Goal: Task Accomplishment & Management: Use online tool/utility

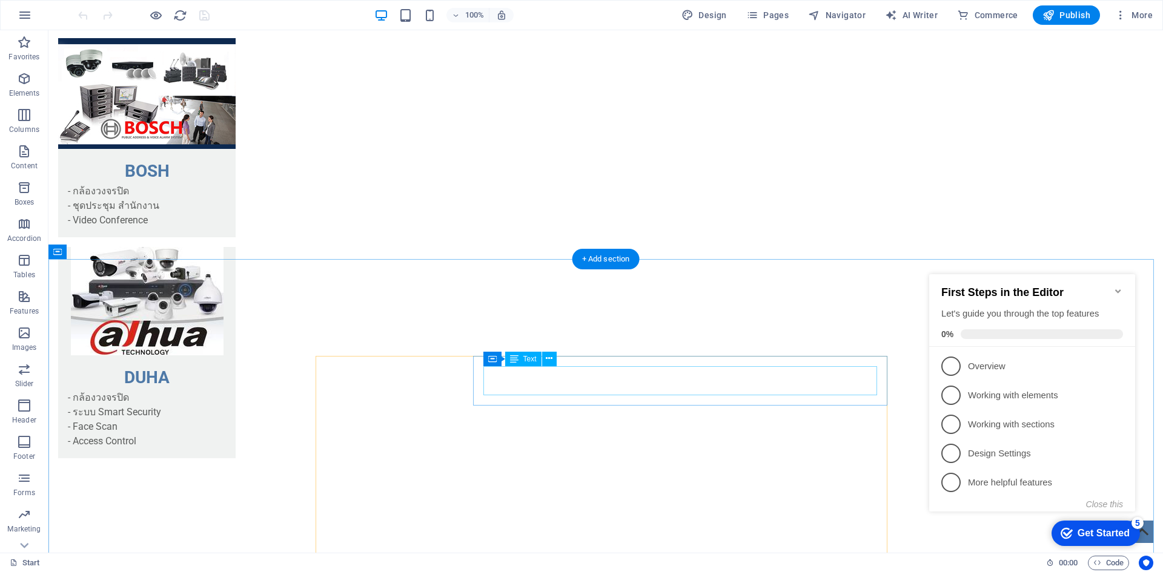
scroll to position [2194, 0]
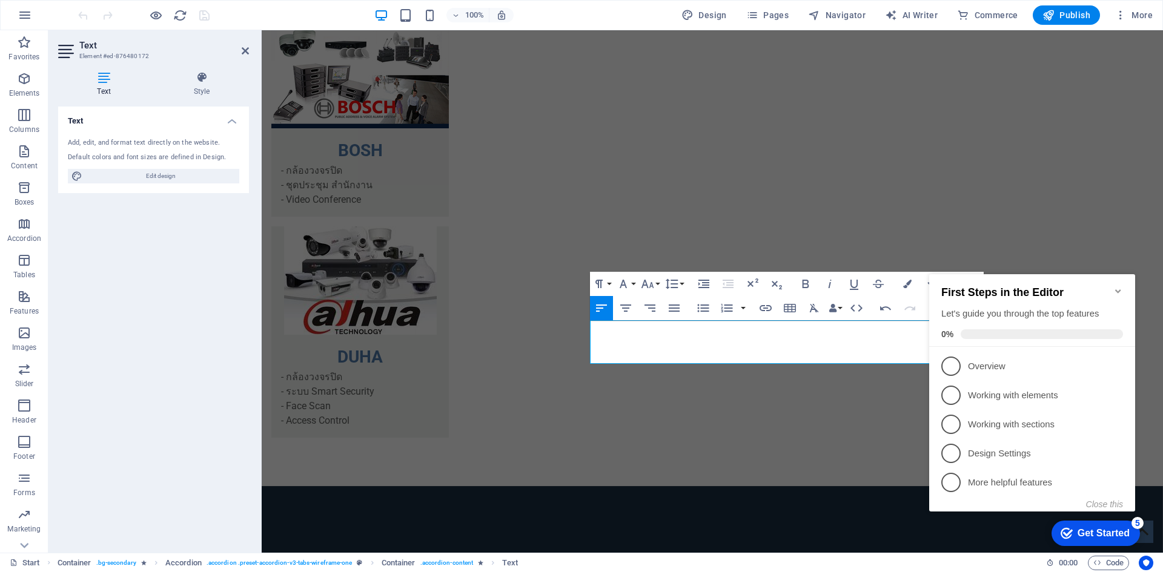
click at [1118, 287] on icon "Minimize checklist" at bounding box center [1118, 292] width 10 height 10
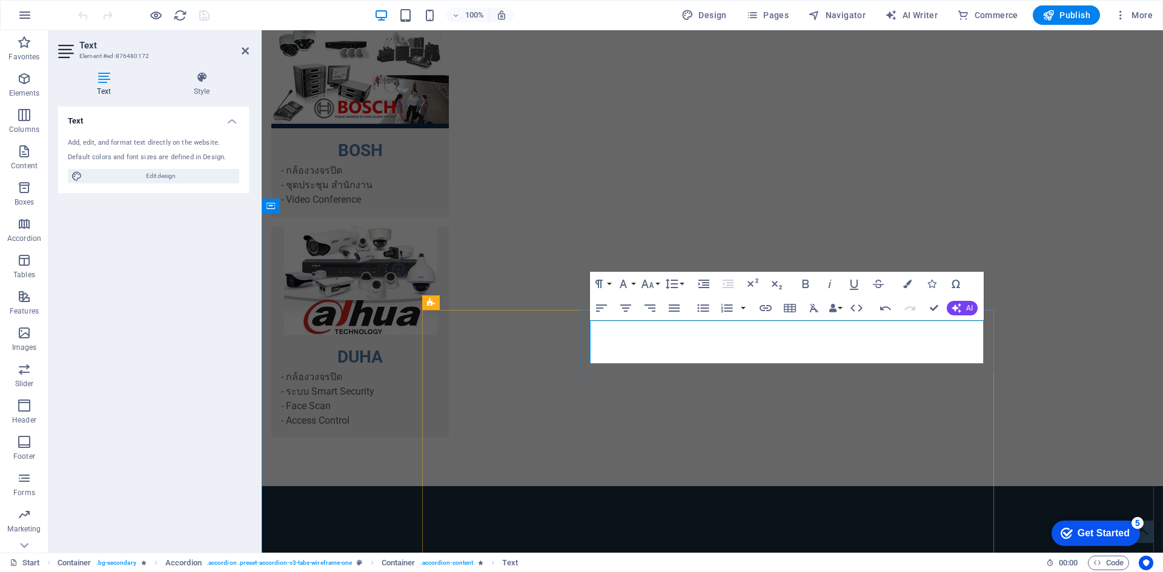
click at [631, 306] on icon "button" at bounding box center [626, 308] width 15 height 15
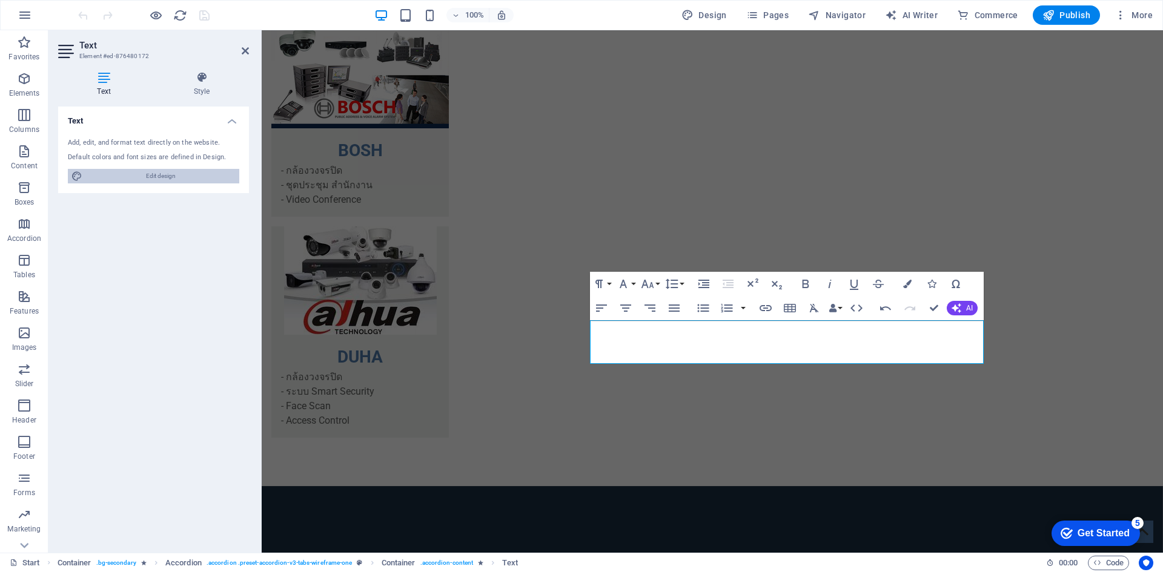
click at [163, 173] on span "Edit design" at bounding box center [161, 176] width 150 height 15
select select "px"
select select "400"
select select "px"
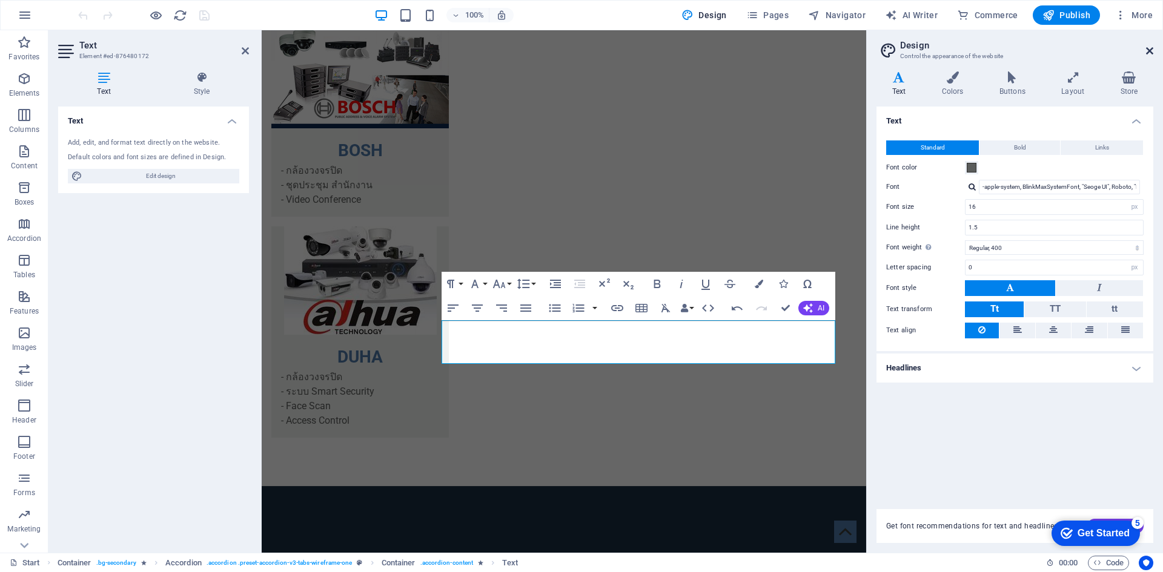
click at [1150, 54] on icon at bounding box center [1149, 51] width 7 height 10
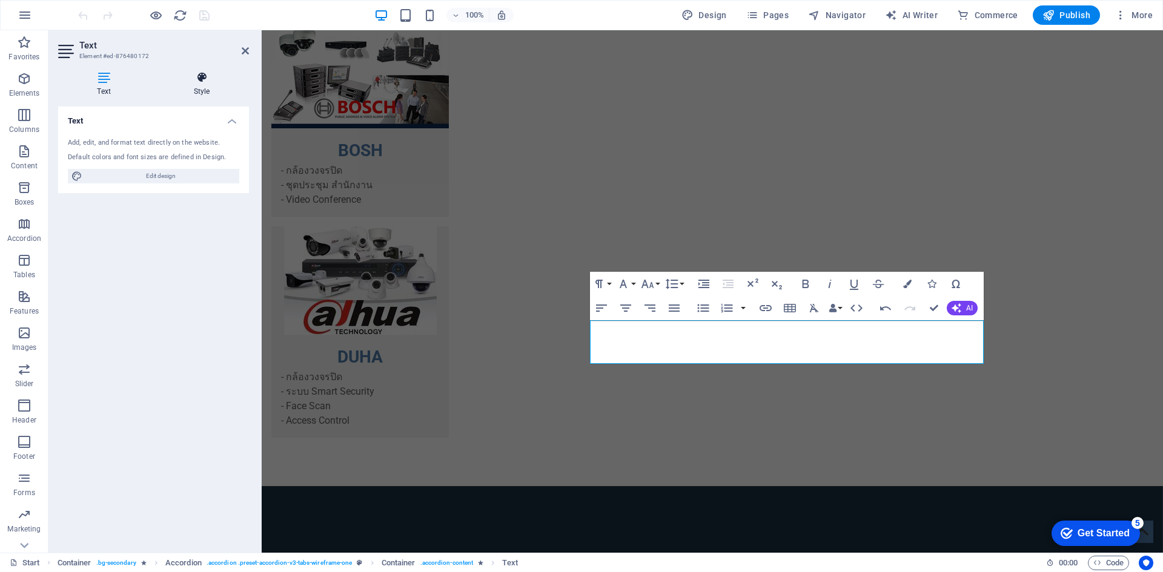
click at [193, 90] on h4 "Style" at bounding box center [201, 83] width 95 height 25
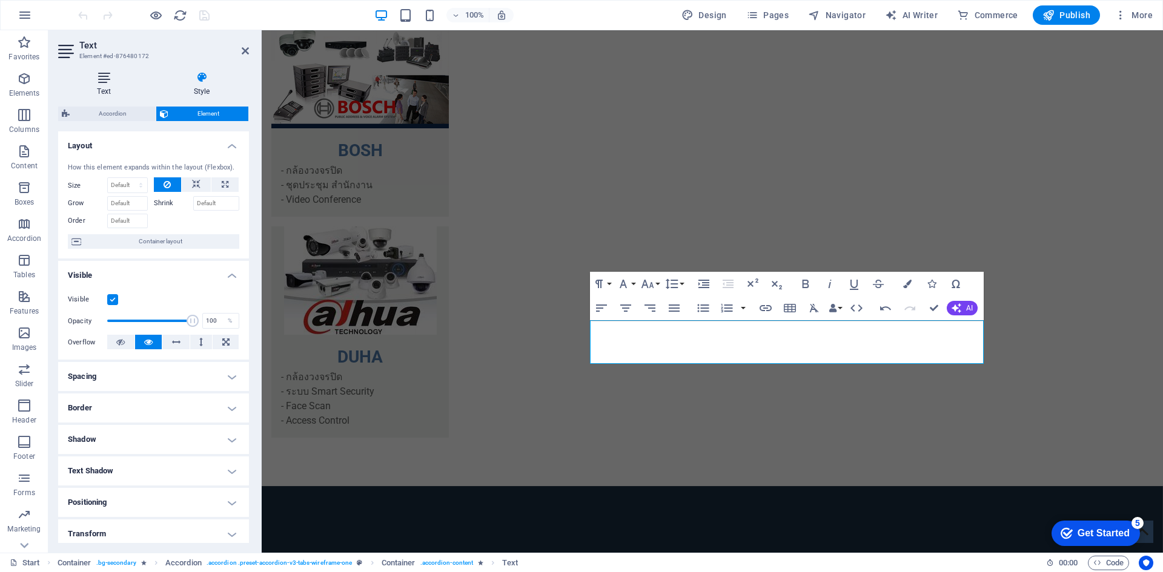
click at [117, 82] on icon at bounding box center [103, 77] width 91 height 12
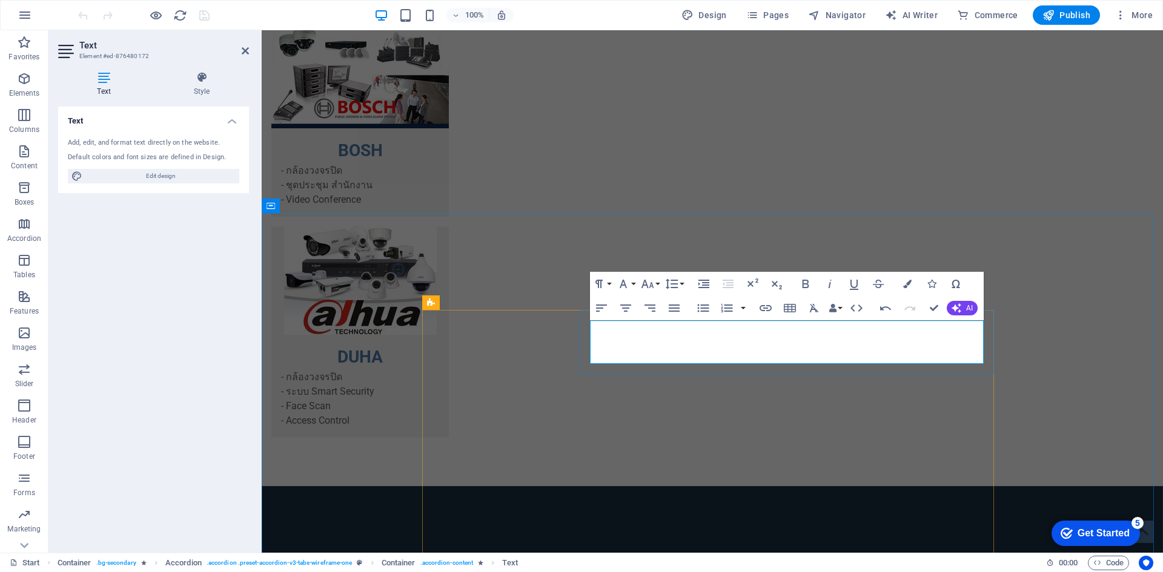
click at [962, 310] on button "AI" at bounding box center [962, 308] width 31 height 15
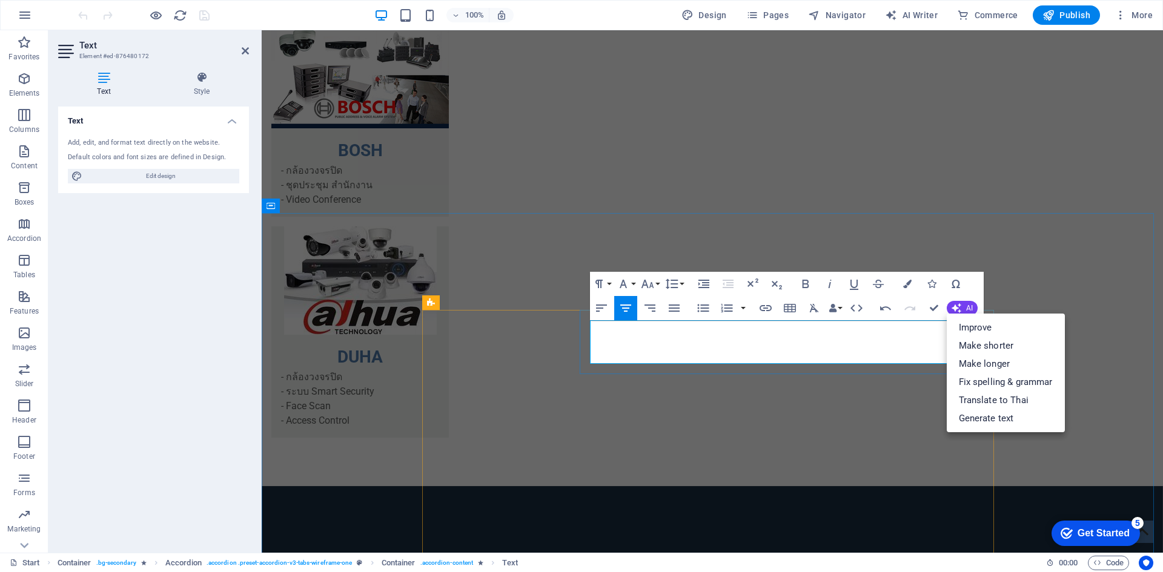
click at [27, 45] on icon "button" at bounding box center [24, 42] width 15 height 15
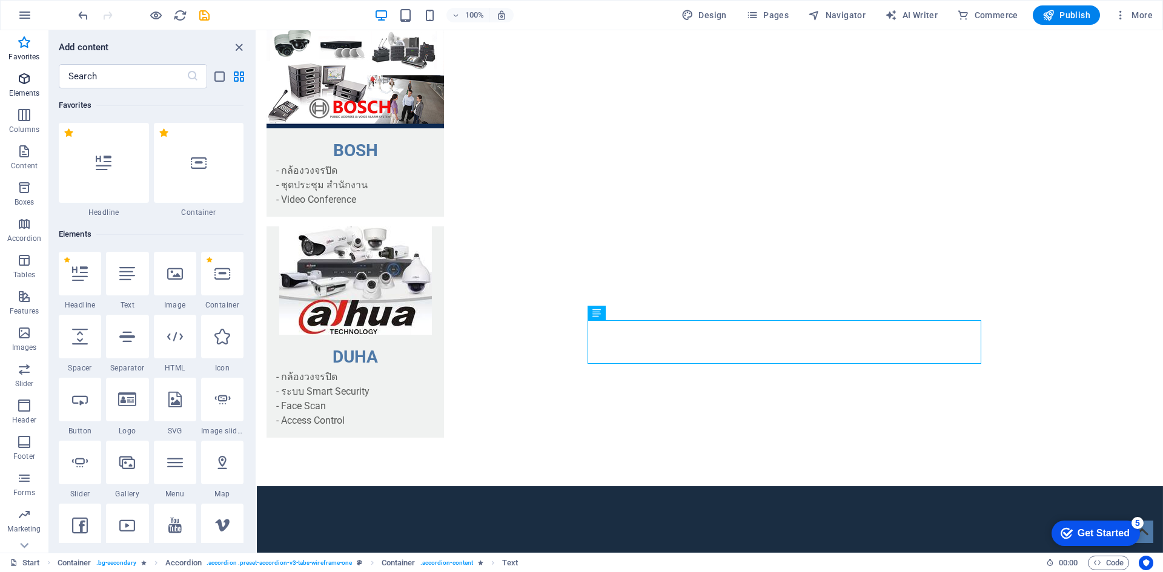
click at [27, 70] on button "Elements" at bounding box center [24, 85] width 48 height 36
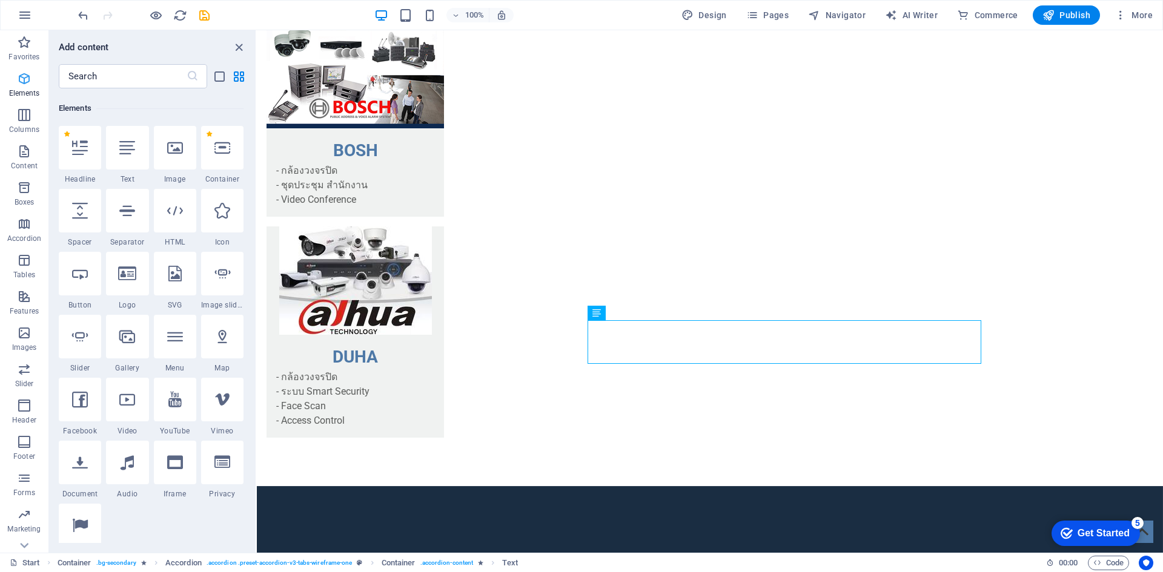
scroll to position [129, 0]
click at [177, 152] on icon at bounding box center [175, 145] width 16 height 16
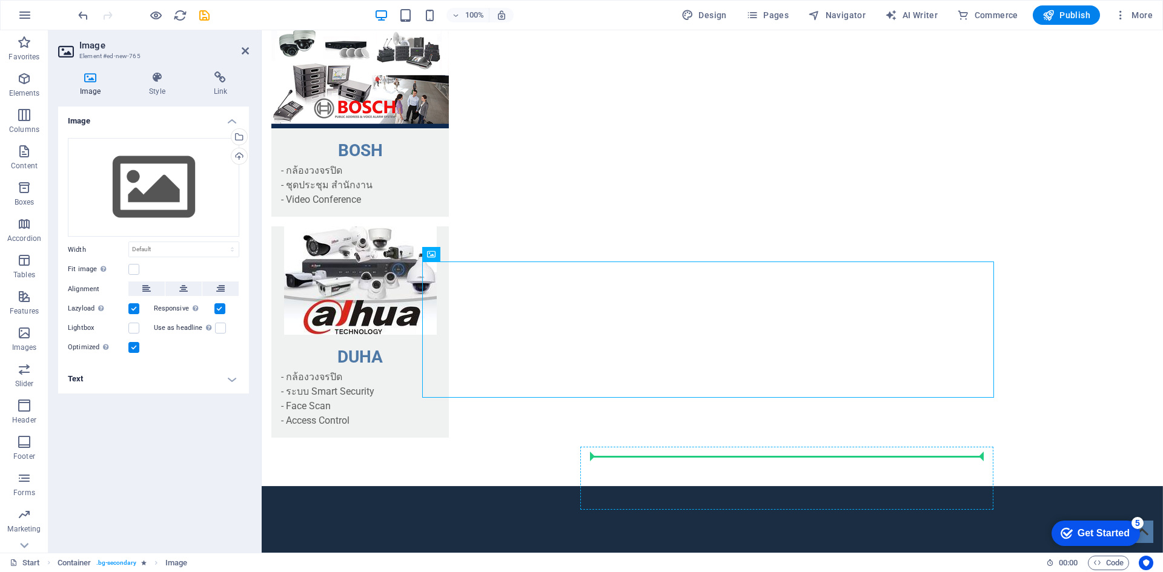
drag, startPoint x: 521, startPoint y: 330, endPoint x: 740, endPoint y: 462, distance: 255.5
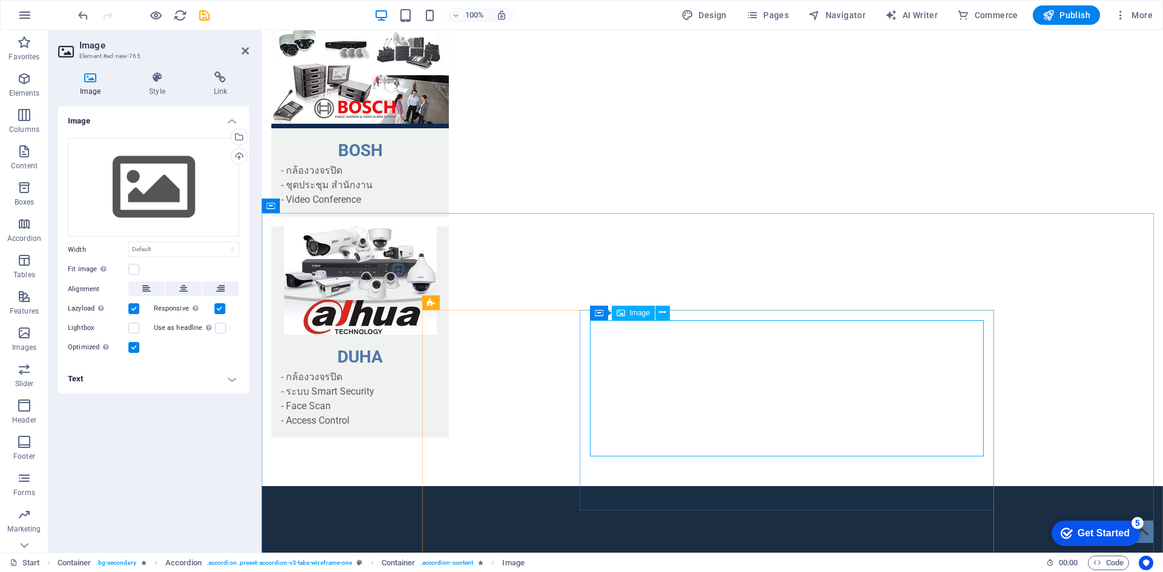
click at [196, 293] on button at bounding box center [183, 289] width 36 height 15
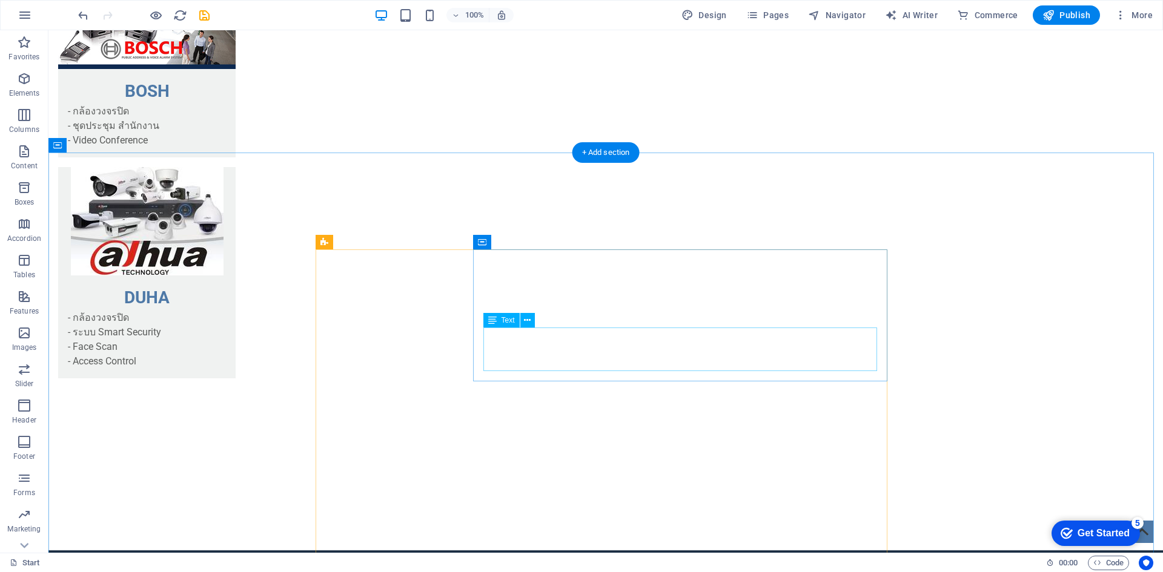
scroll to position [2254, 0]
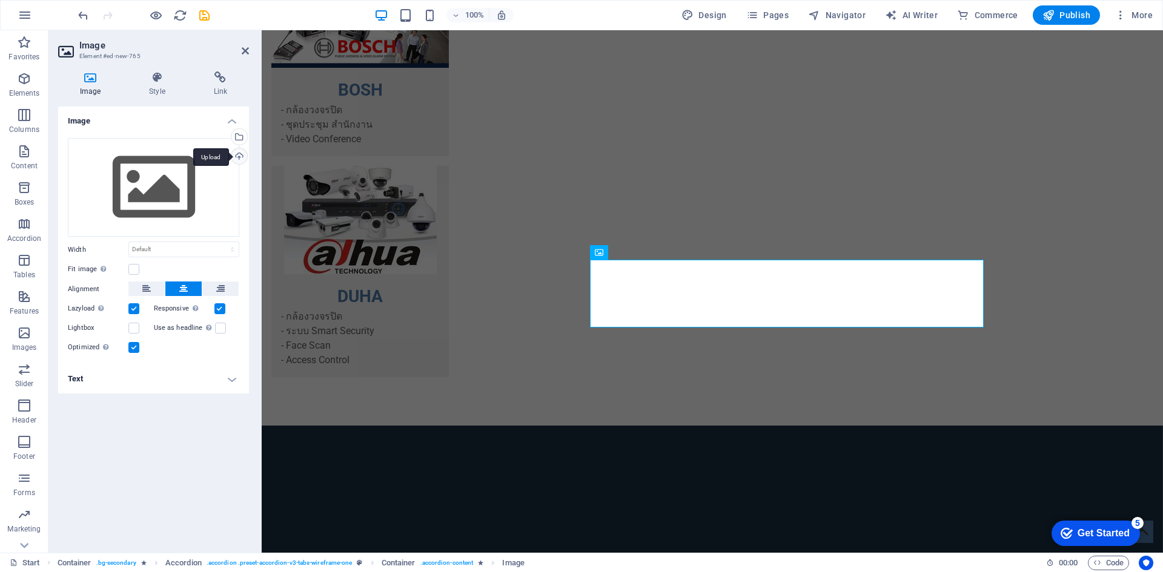
click at [239, 154] on div "Upload" at bounding box center [238, 157] width 18 height 18
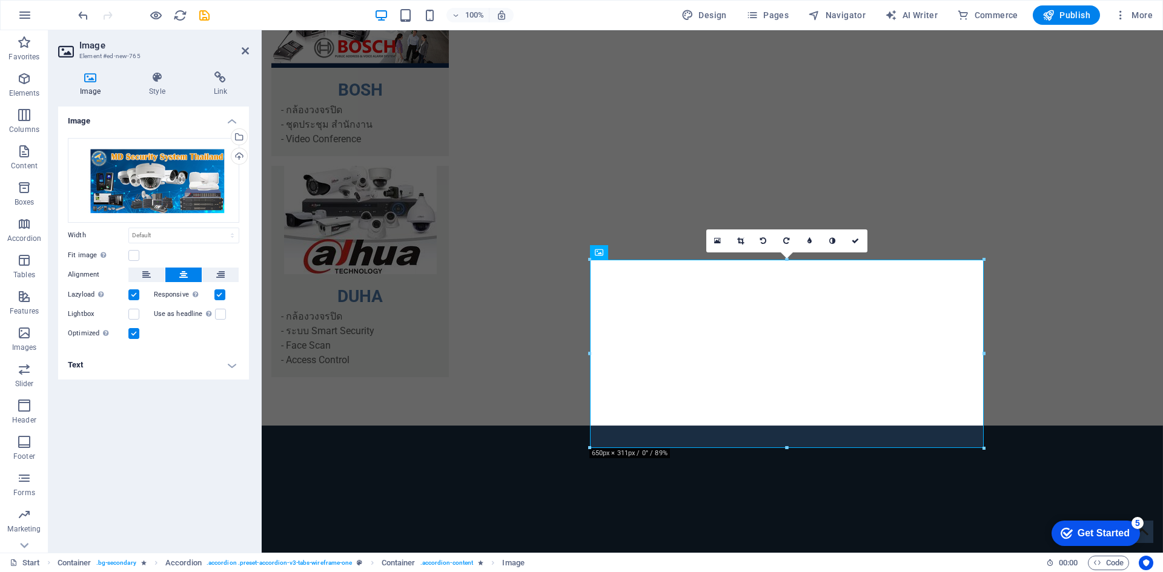
click at [589, 354] on div at bounding box center [590, 354] width 4 height 188
click at [133, 294] on label at bounding box center [133, 295] width 11 height 11
click at [0, 0] on input "Lazyload Loading images after the page loads improves page speed." at bounding box center [0, 0] width 0 height 0
click at [133, 294] on label at bounding box center [133, 295] width 11 height 11
click at [0, 0] on input "Lazyload Loading images after the page loads improves page speed." at bounding box center [0, 0] width 0 height 0
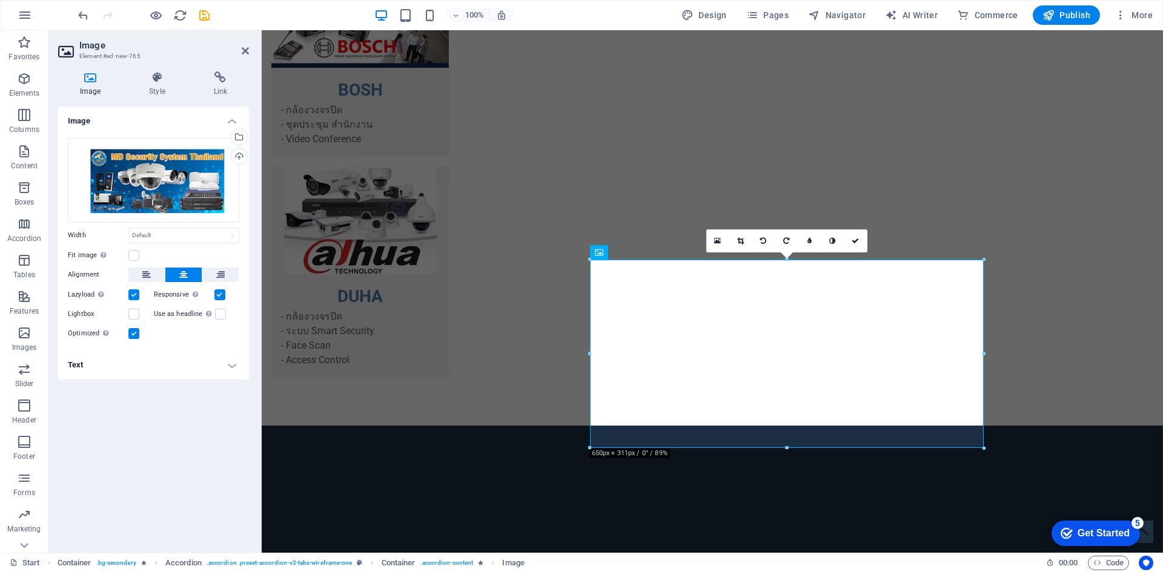
click at [221, 294] on label at bounding box center [219, 295] width 11 height 11
click at [0, 0] on input "Responsive Automatically load retina image and smartphone optimized sizes." at bounding box center [0, 0] width 0 height 0
click at [221, 294] on label at bounding box center [219, 295] width 11 height 11
click at [0, 0] on input "Responsive Automatically load retina image and smartphone optimized sizes." at bounding box center [0, 0] width 0 height 0
click at [747, 239] on link at bounding box center [740, 241] width 23 height 23
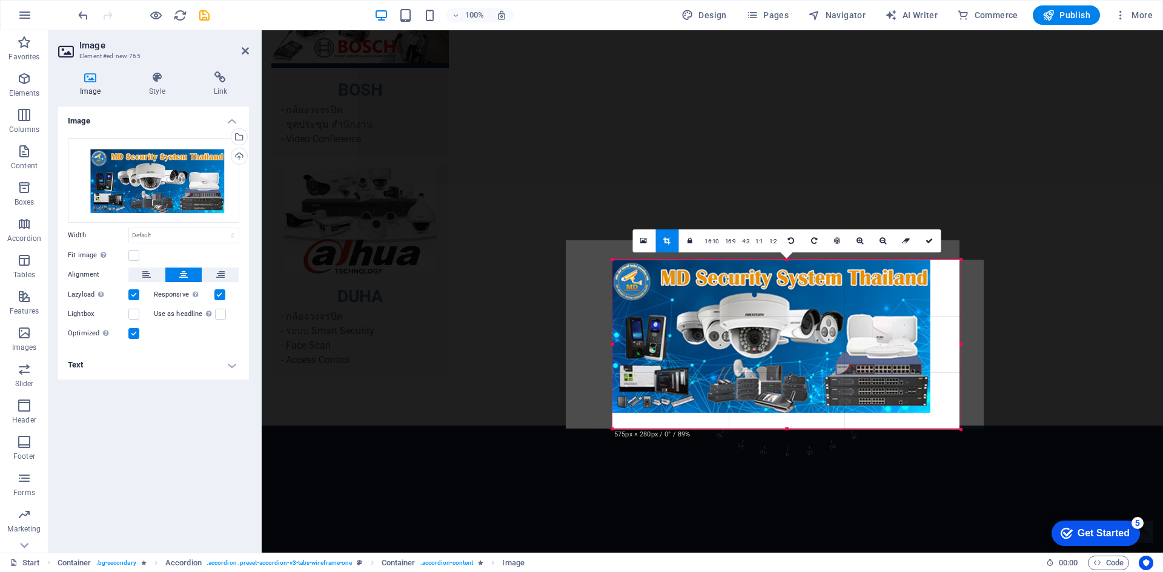
drag, startPoint x: 587, startPoint y: 260, endPoint x: 634, endPoint y: 279, distance: 50.5
click at [634, 279] on div "180 170 160 150 140 130 120 110 100 90 80 70 60 50 40 30 20 10 0 -10 -20 -30 -4…" at bounding box center [786, 345] width 348 height 170
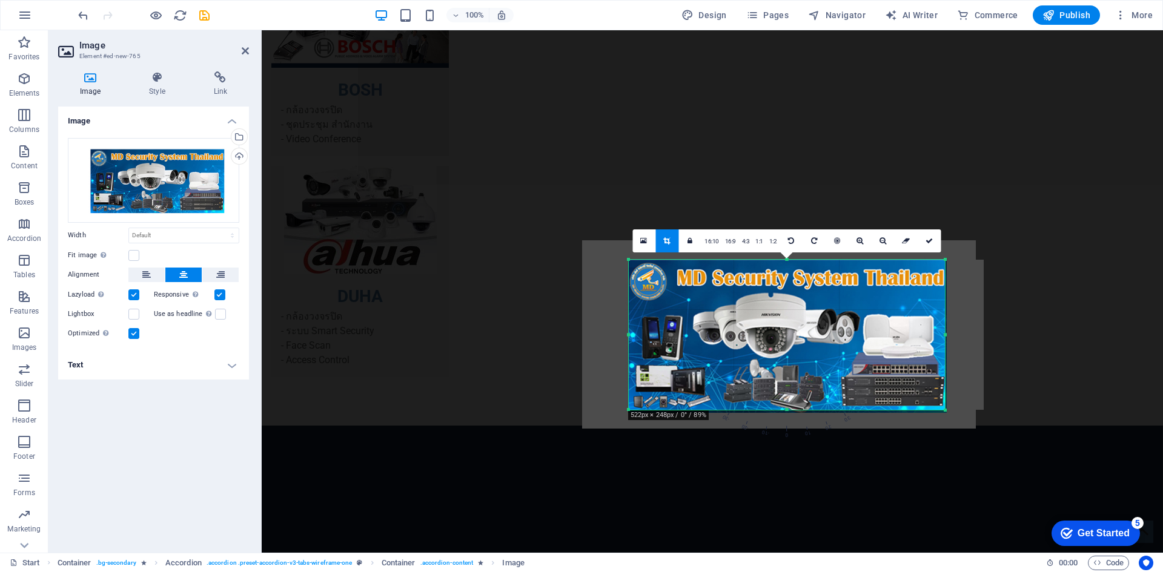
drag, startPoint x: 961, startPoint y: 431, endPoint x: 930, endPoint y: 413, distance: 36.2
click at [930, 410] on div "180 170 160 150 140 130 120 110 100 90 80 70 60 50 40 30 20 10 0 -10 -20 -30 -4…" at bounding box center [787, 335] width 316 height 150
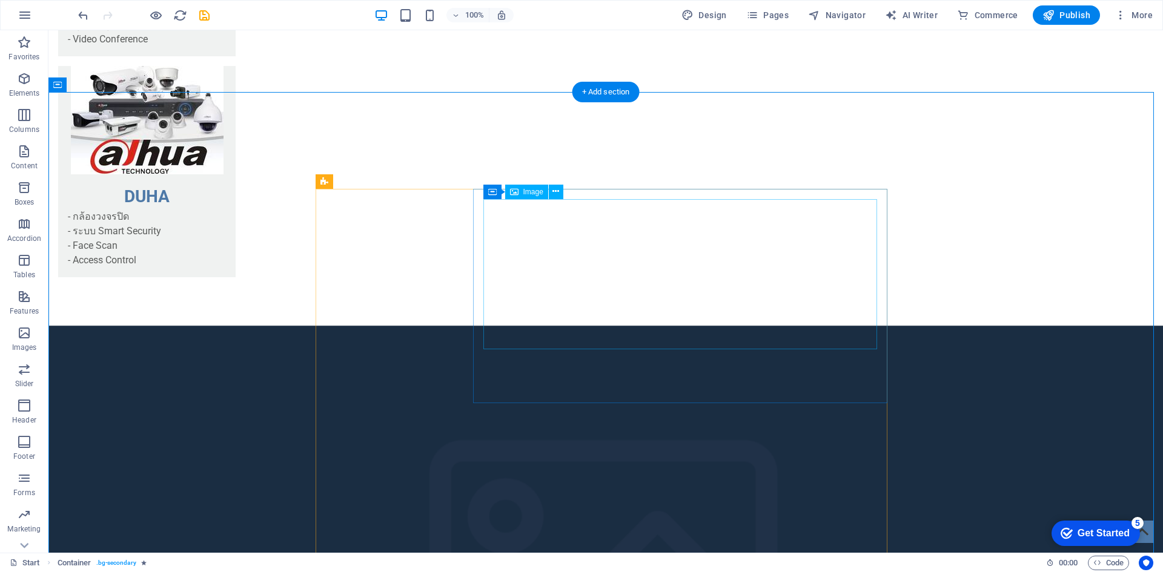
scroll to position [2375, 0]
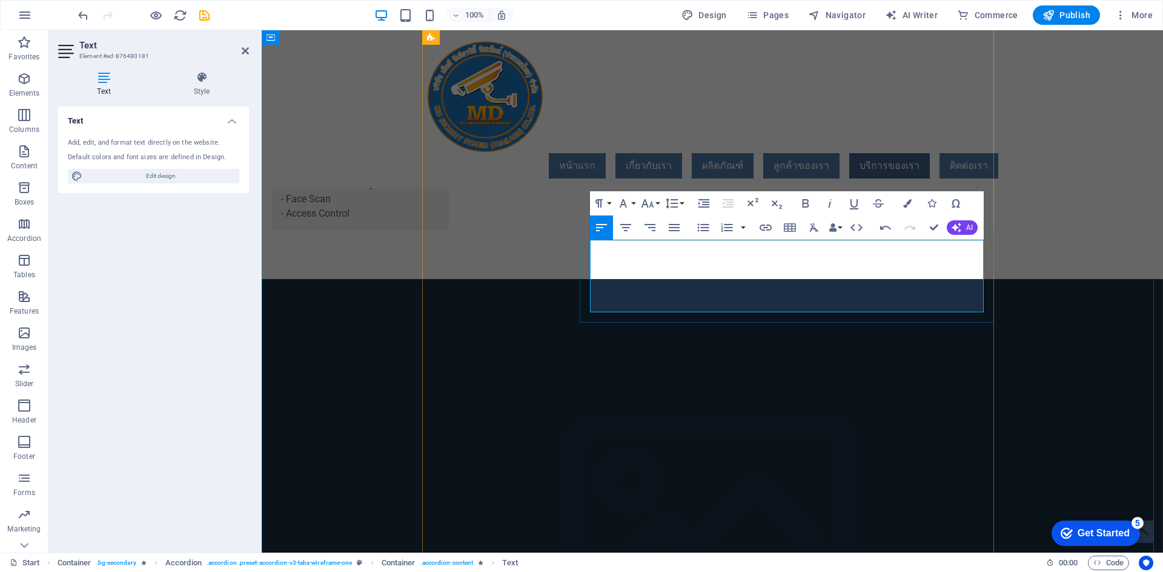
click at [632, 225] on icon "button" at bounding box center [626, 228] width 15 height 15
drag, startPoint x: 245, startPoint y: 49, endPoint x: 195, endPoint y: 22, distance: 56.7
click at [245, 49] on icon at bounding box center [245, 51] width 7 height 10
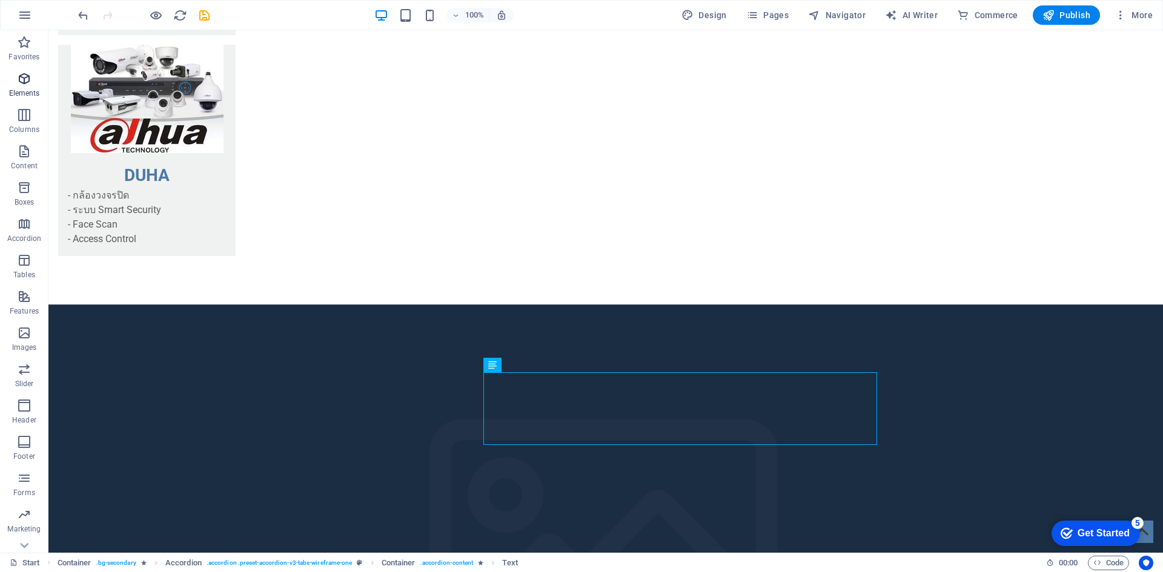
click at [28, 81] on icon "button" at bounding box center [24, 78] width 15 height 15
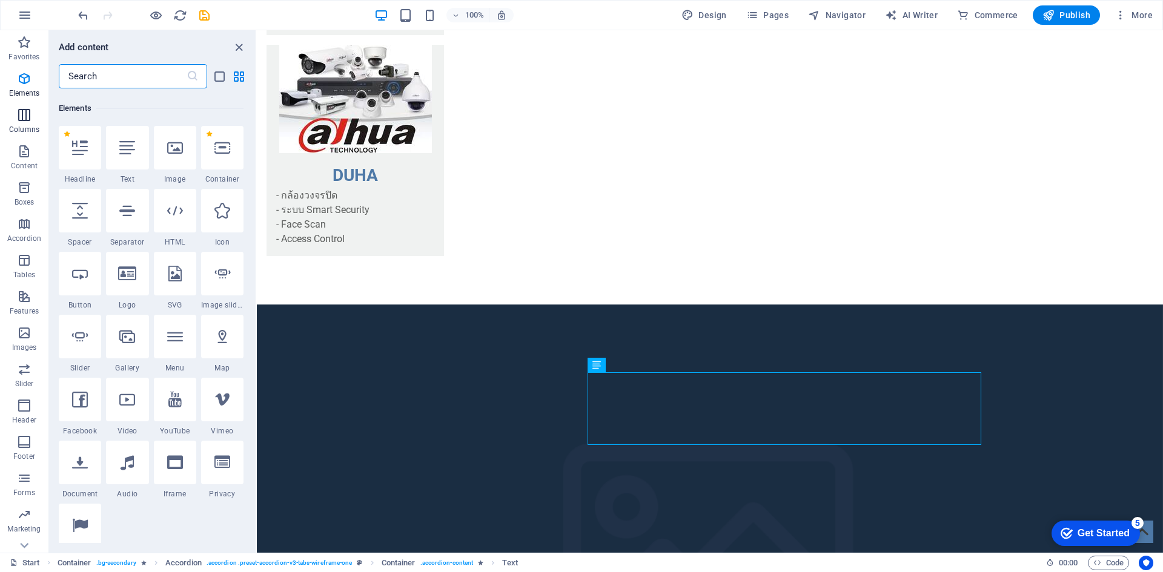
scroll to position [129, 0]
click at [159, 156] on div at bounding box center [175, 145] width 42 height 44
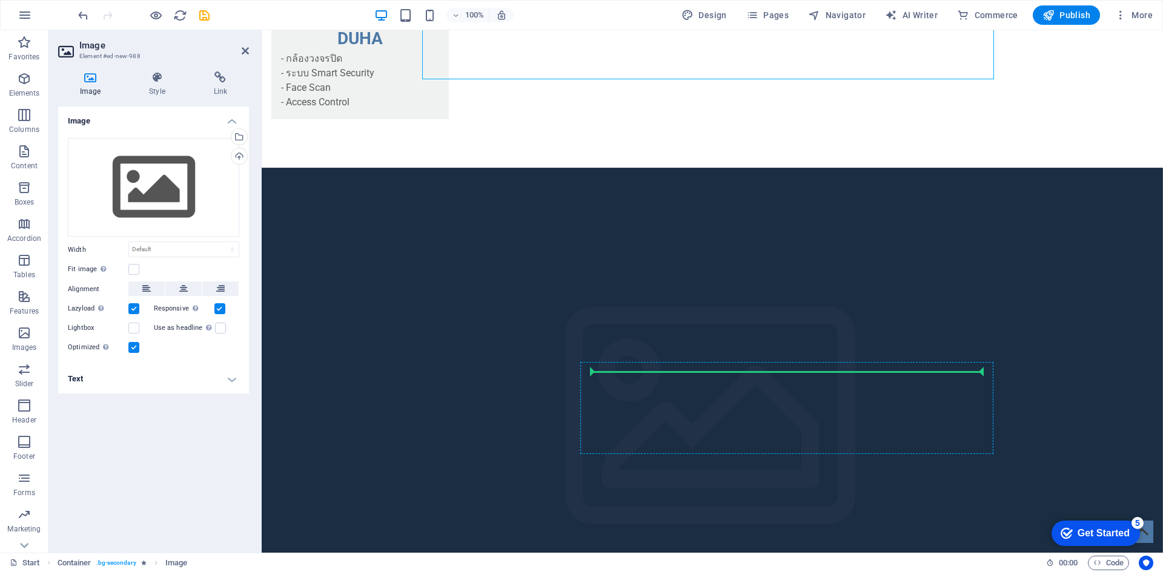
drag, startPoint x: 549, startPoint y: 148, endPoint x: 737, endPoint y: 373, distance: 292.9
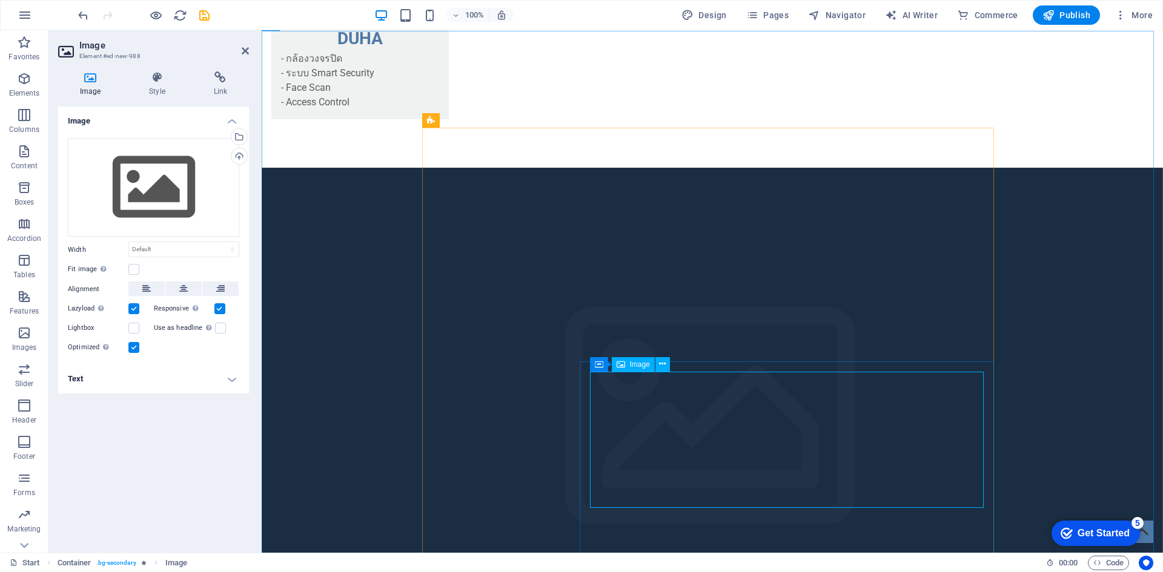
scroll to position [2376, 0]
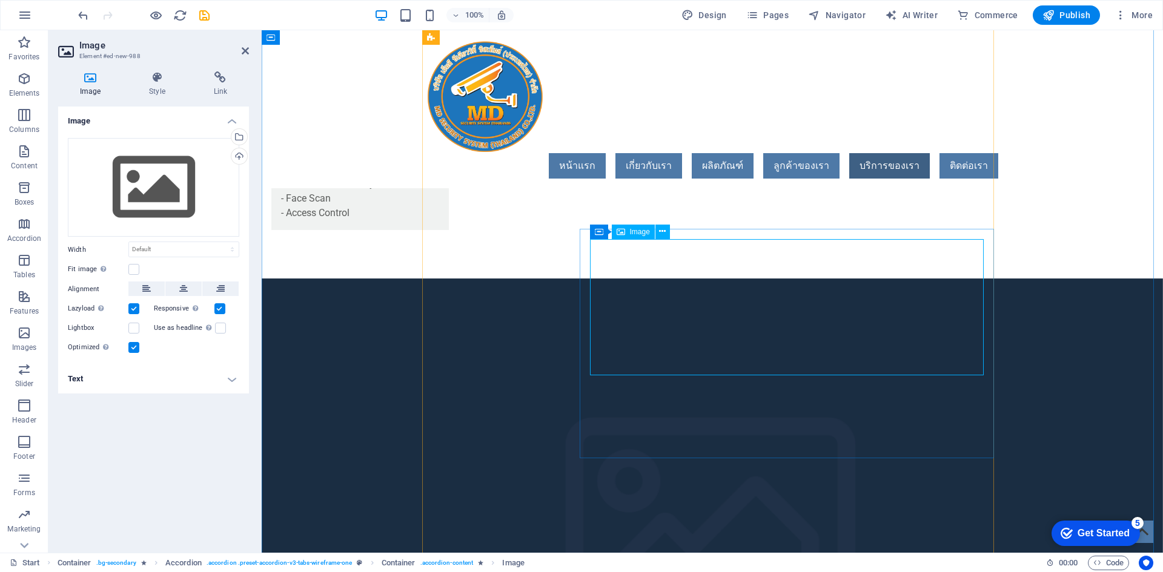
click at [179, 291] on icon at bounding box center [183, 289] width 8 height 15
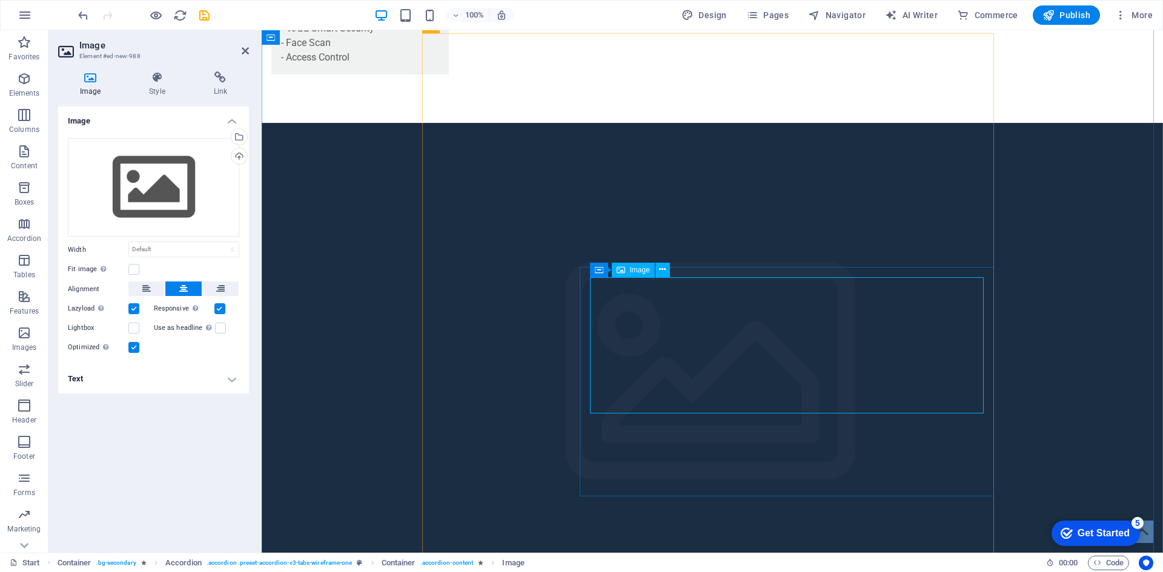
scroll to position [2558, 0]
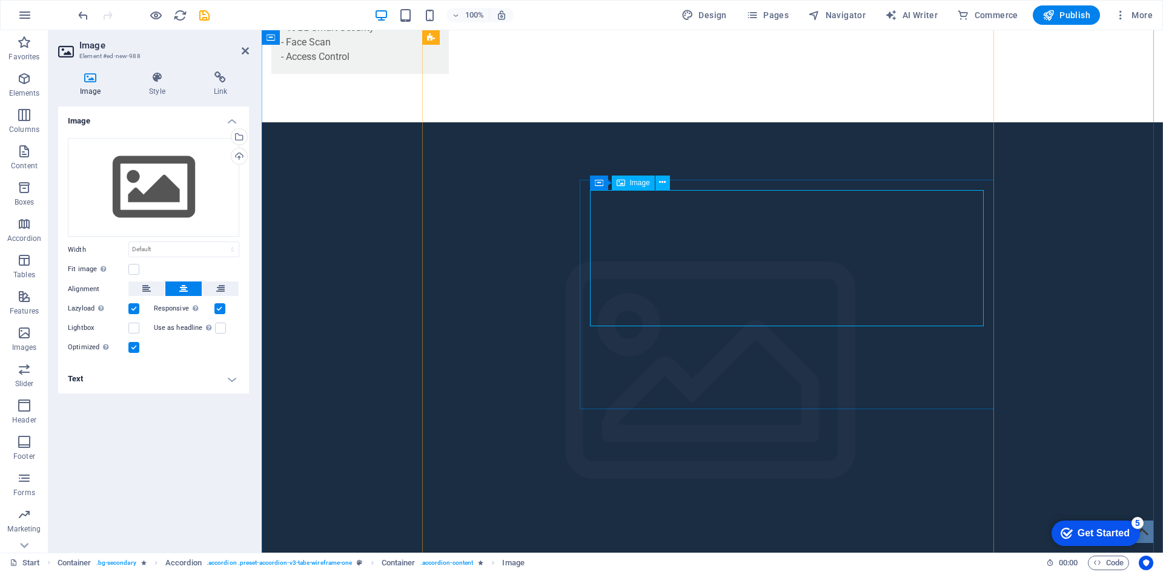
click at [235, 155] on div "Upload" at bounding box center [238, 157] width 18 height 18
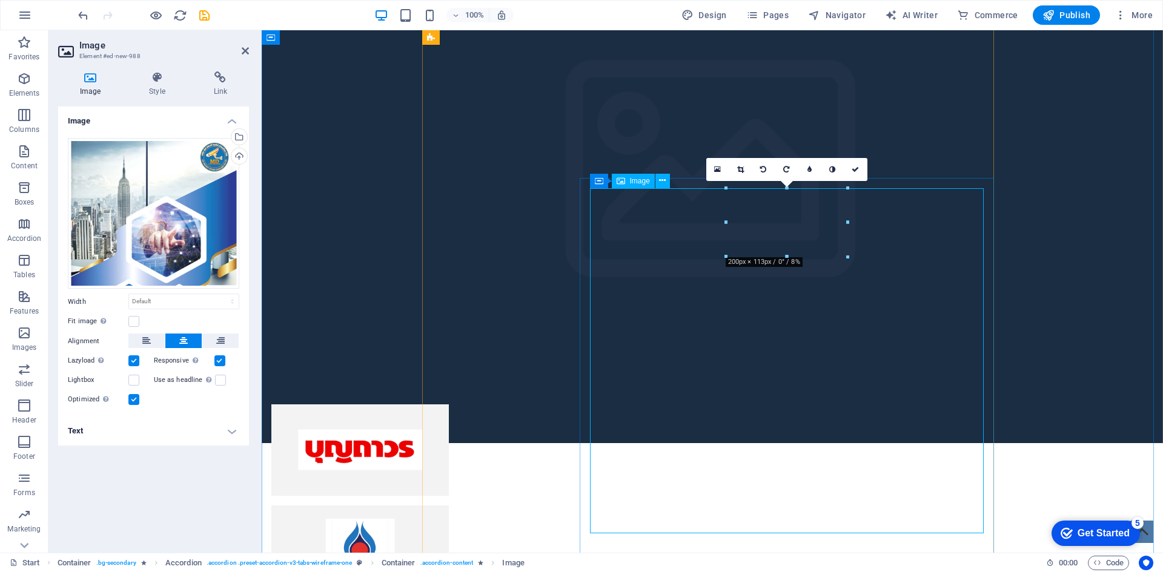
scroll to position [2861, 0]
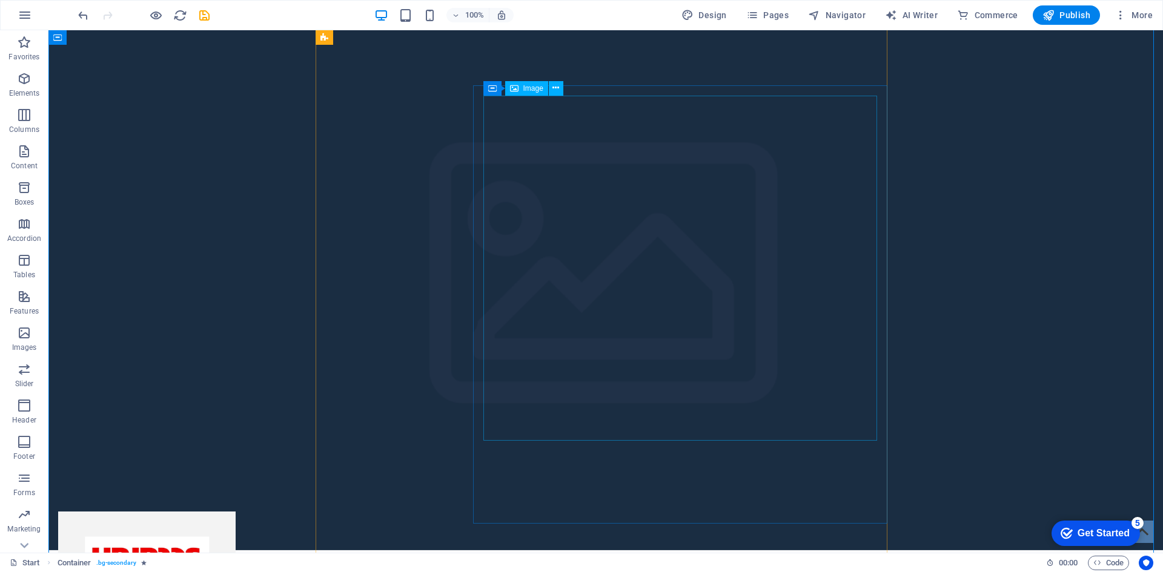
scroll to position [2679, 0]
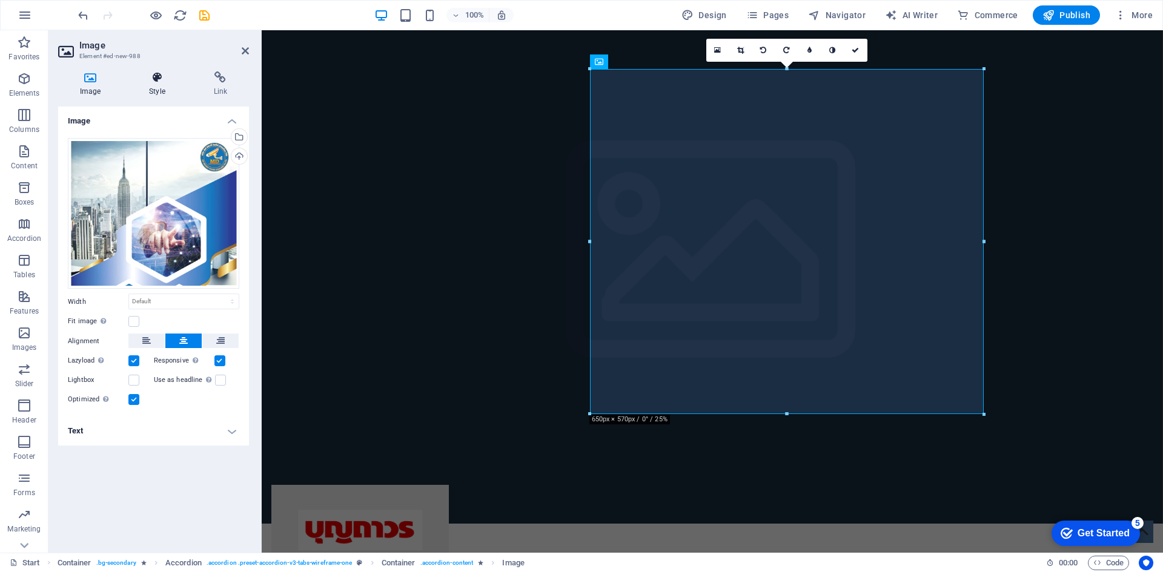
click at [164, 79] on icon at bounding box center [156, 77] width 59 height 12
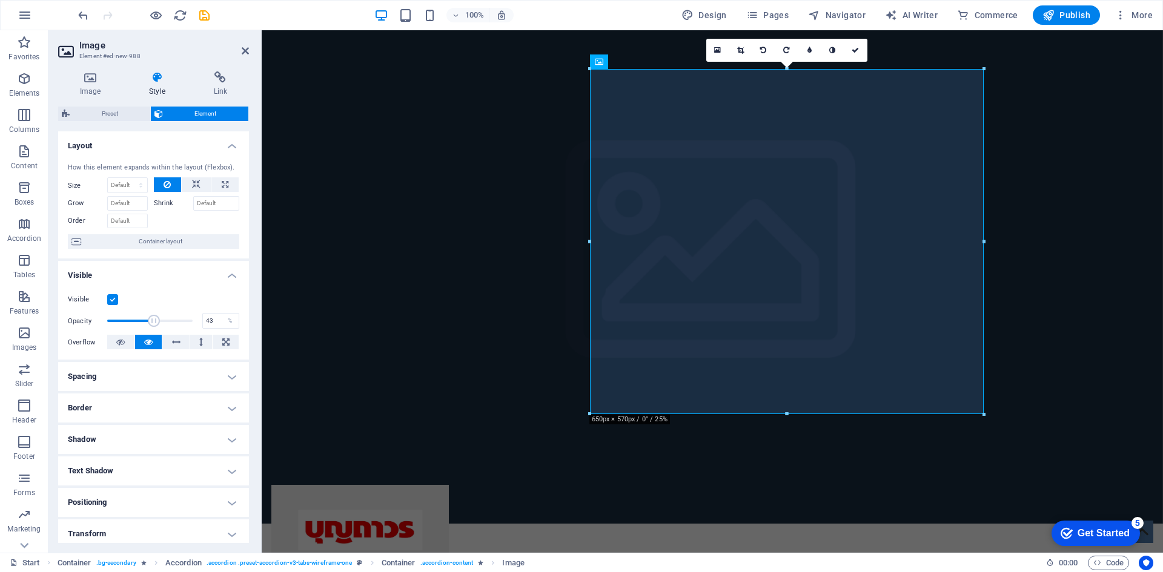
drag, startPoint x: 191, startPoint y: 319, endPoint x: 142, endPoint y: 328, distance: 49.2
click at [148, 327] on span at bounding box center [154, 321] width 12 height 12
type input "100"
drag, startPoint x: 144, startPoint y: 323, endPoint x: 239, endPoint y: 320, distance: 95.2
click at [239, 320] on div "Visible Opacity 100 % Overflow" at bounding box center [153, 321] width 191 height 77
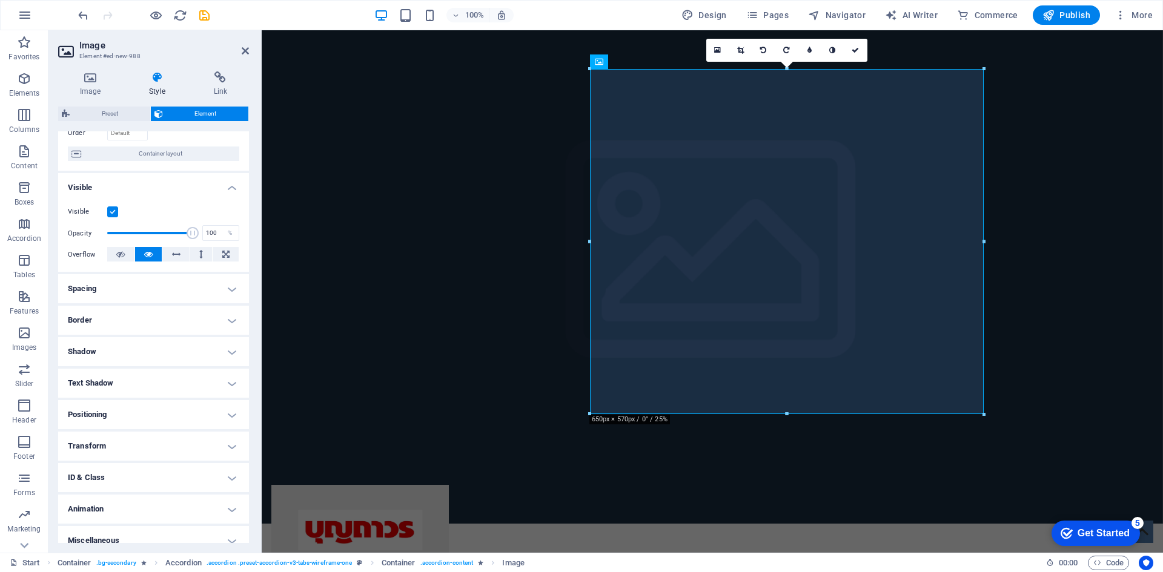
scroll to position [100, 0]
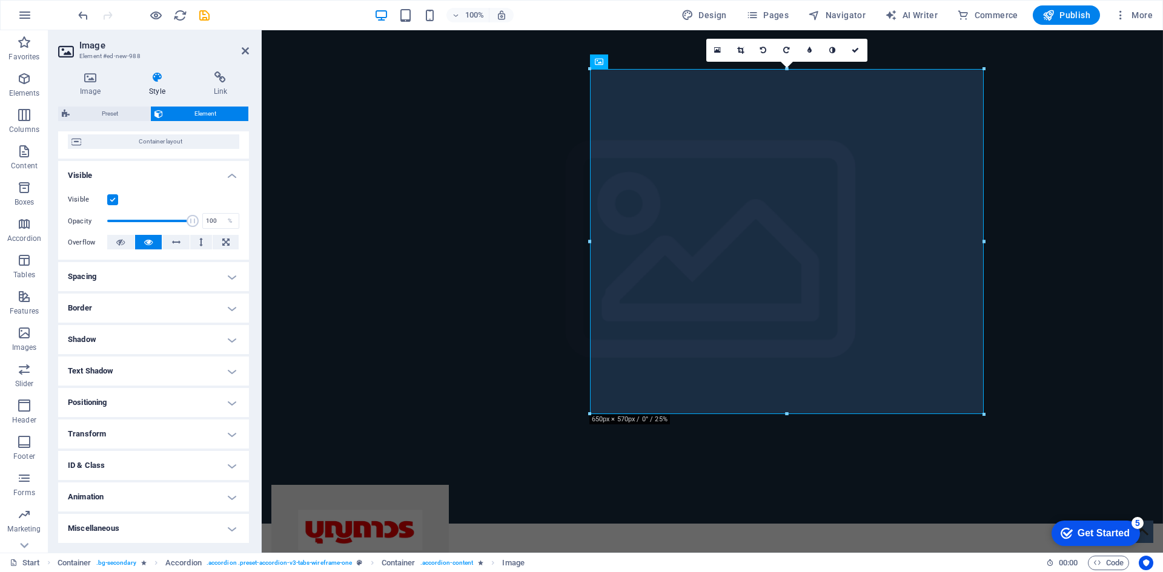
click at [128, 284] on h4 "Spacing" at bounding box center [153, 276] width 191 height 29
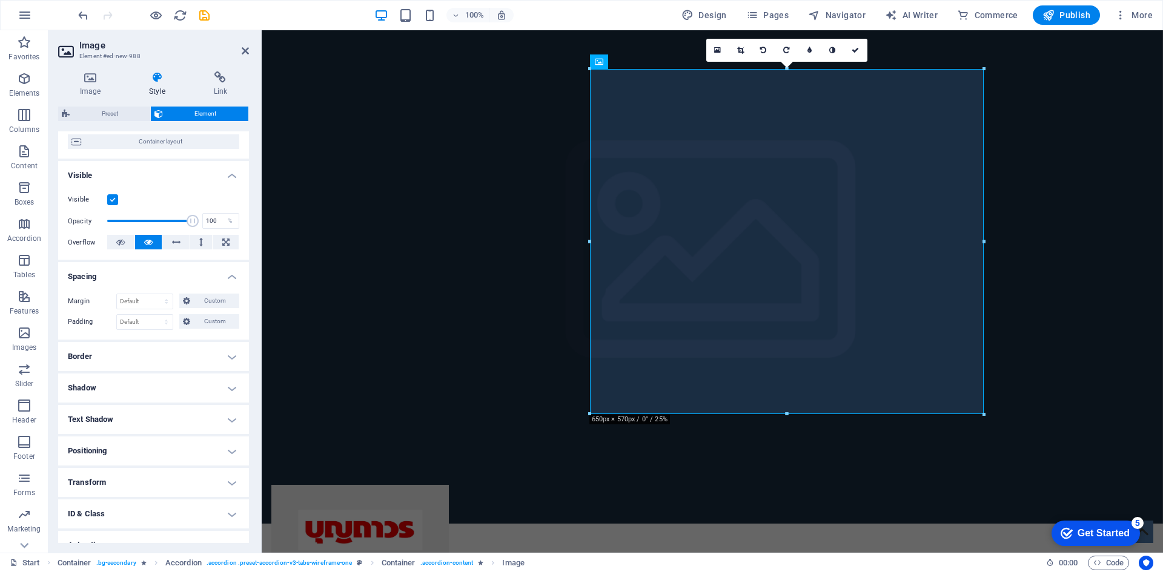
scroll to position [0, 0]
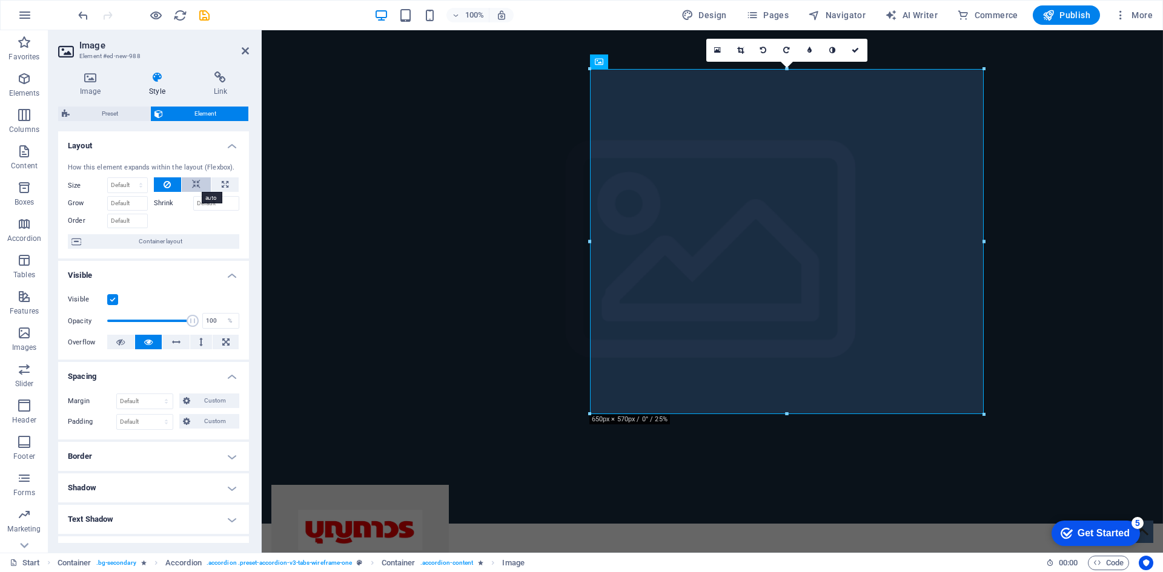
click at [199, 191] on button at bounding box center [196, 184] width 29 height 15
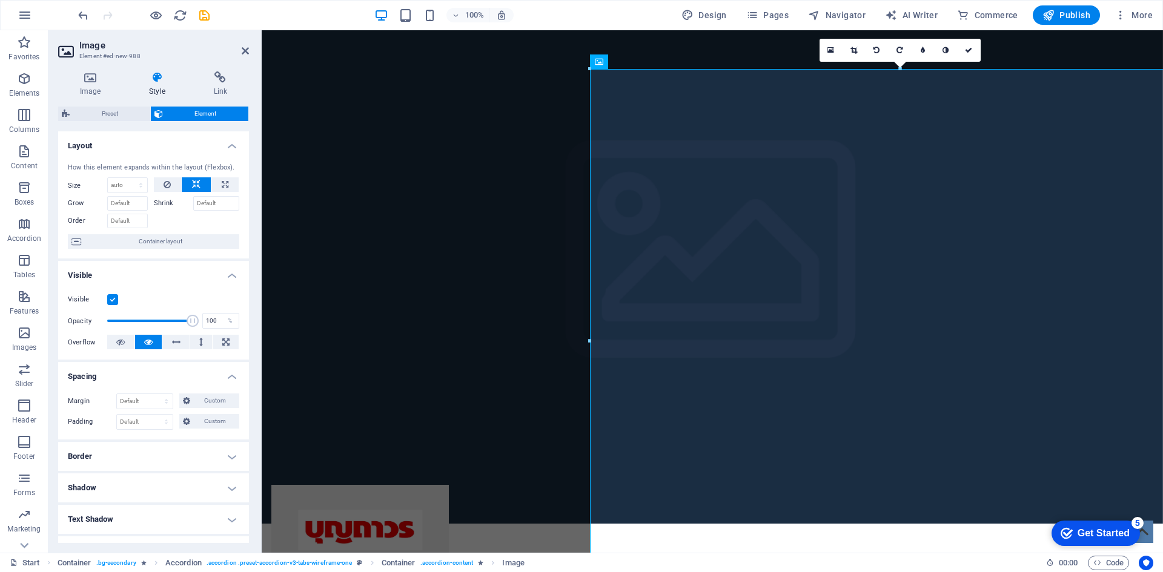
click at [199, 191] on button at bounding box center [196, 184] width 29 height 15
click at [161, 188] on button at bounding box center [168, 184] width 28 height 15
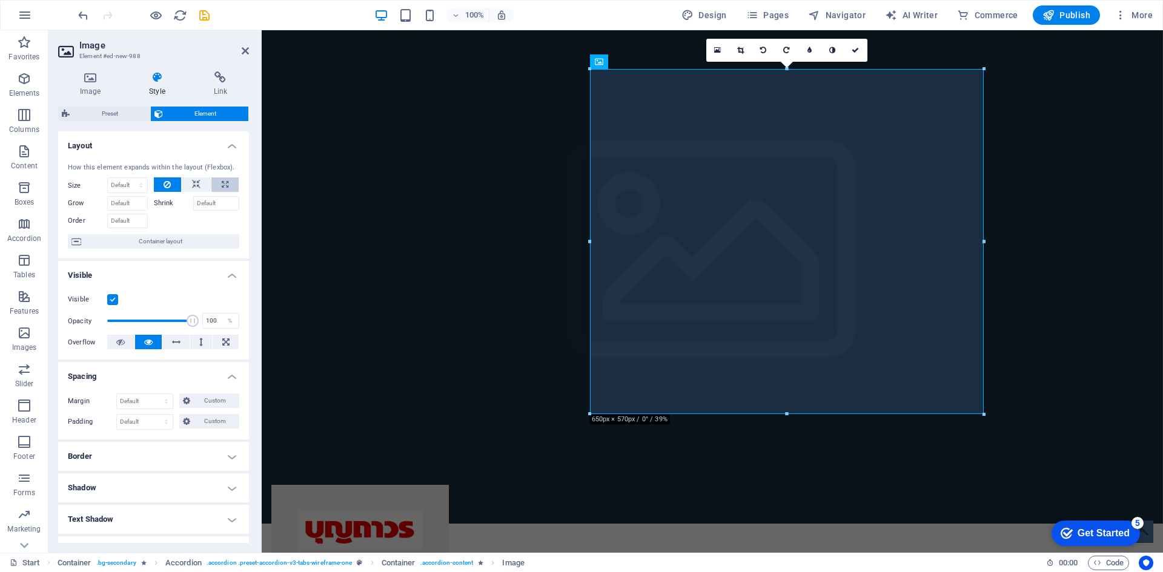
click at [223, 186] on icon at bounding box center [225, 184] width 7 height 15
type input "100"
select select "%"
click at [169, 187] on icon at bounding box center [167, 184] width 7 height 15
select select "DISABLED_OPTION_VALUE"
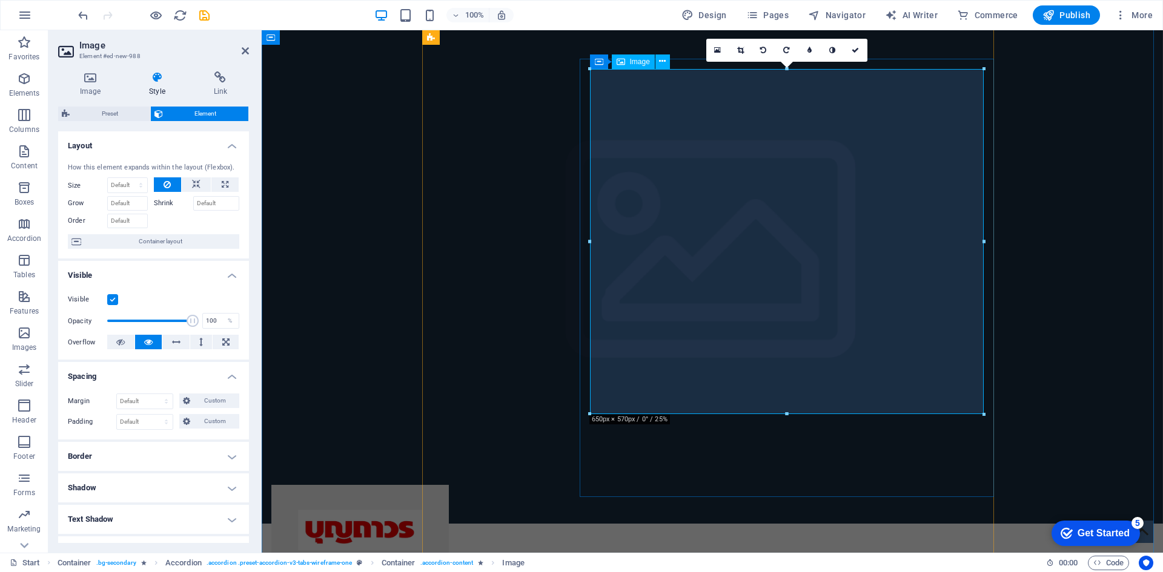
drag, startPoint x: 1046, startPoint y: 443, endPoint x: 785, endPoint y: 325, distance: 286.0
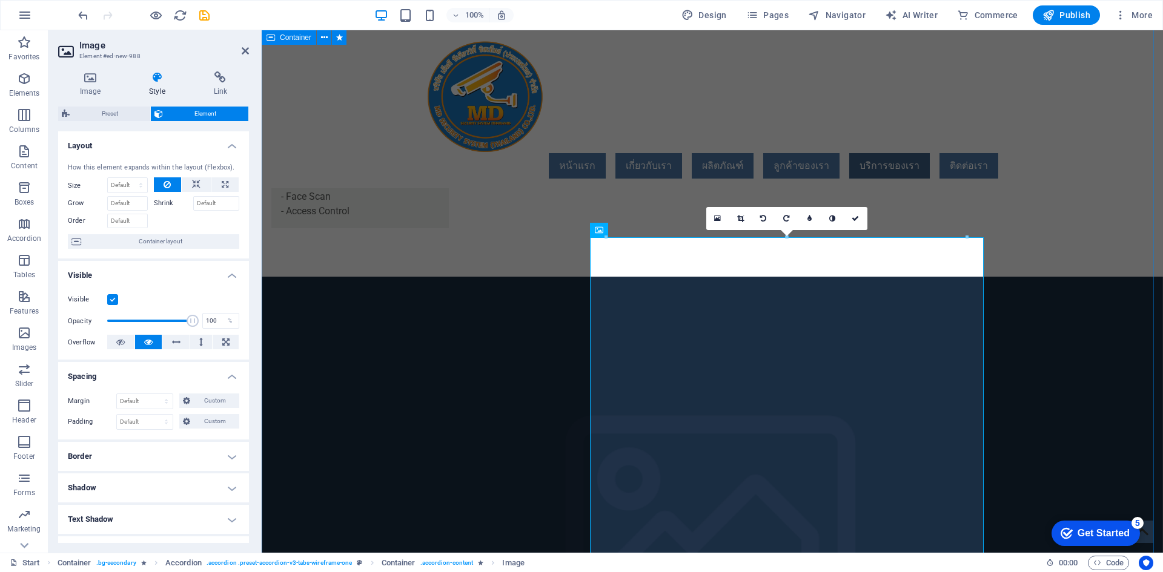
scroll to position [2376, 0]
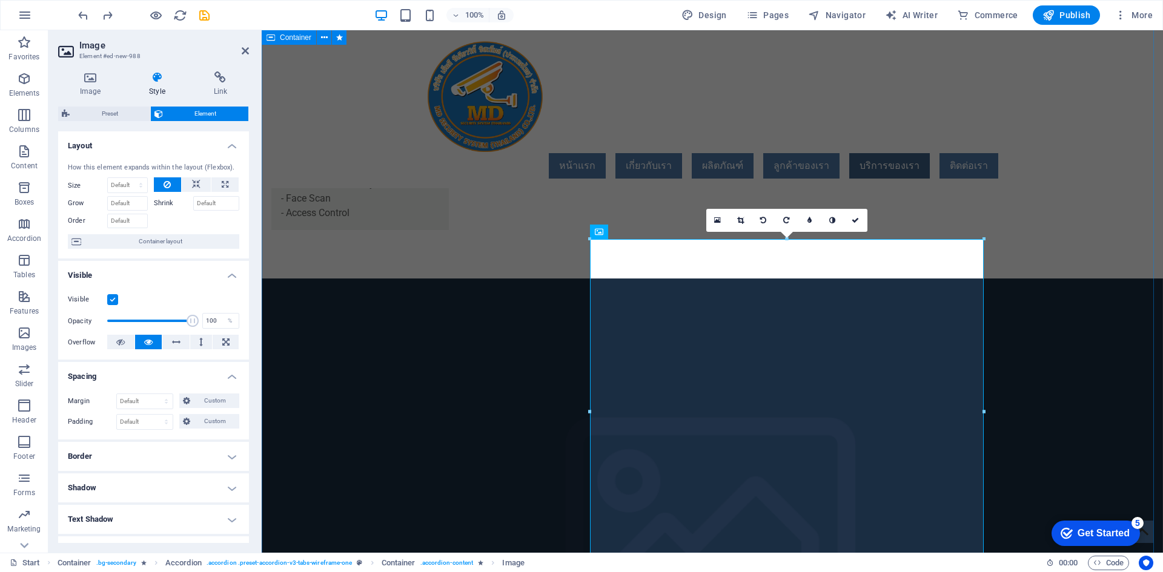
type input "100"
select select "%"
select select "DISABLED_OPTION_VALUE"
type input "100"
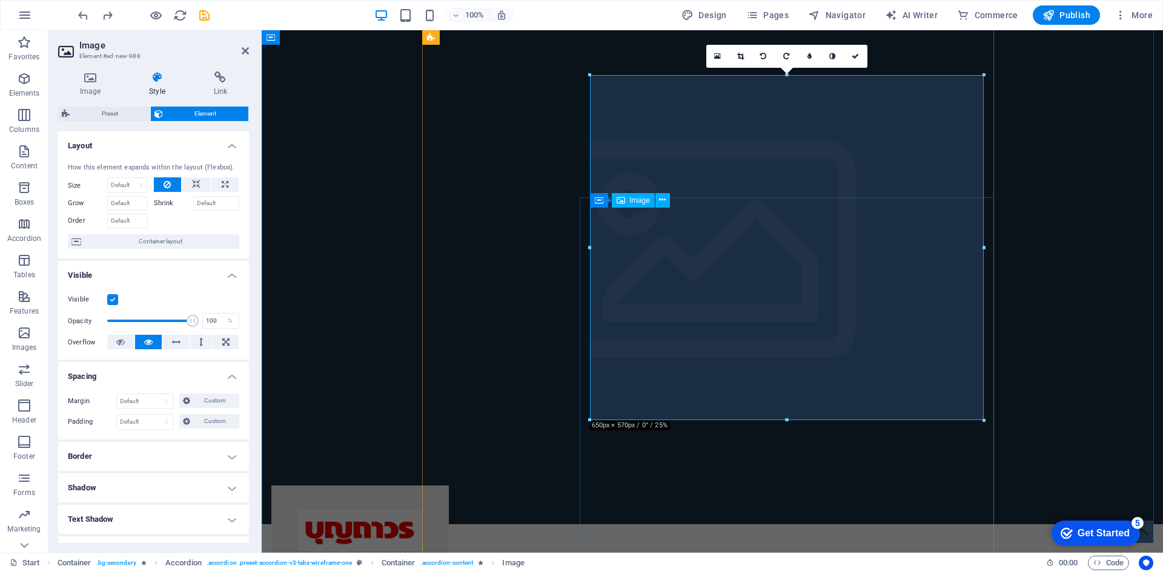
scroll to position [2679, 0]
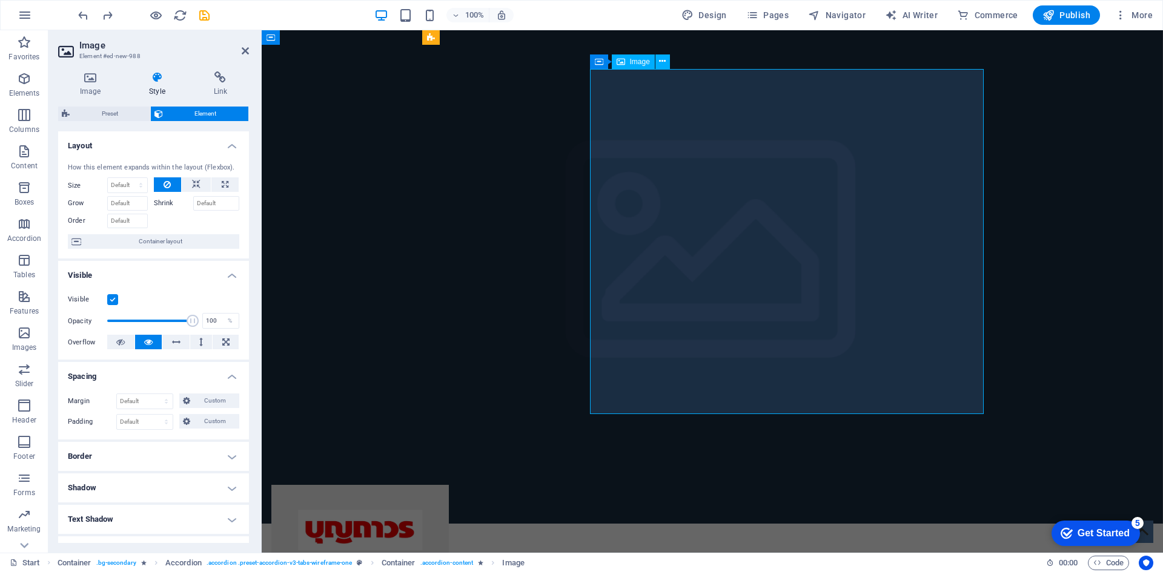
click at [134, 187] on select "Default auto px % 1/1 1/2 1/3 1/4 1/5 1/6 1/7 1/8 1/9 1/10" at bounding box center [127, 185] width 39 height 15
select select "1/4"
click at [128, 178] on select "Default auto px % 1/1 1/2 1/3 1/4 1/5 1/6 1/7 1/8 1/9 1/10" at bounding box center [127, 185] width 39 height 15
type input "25"
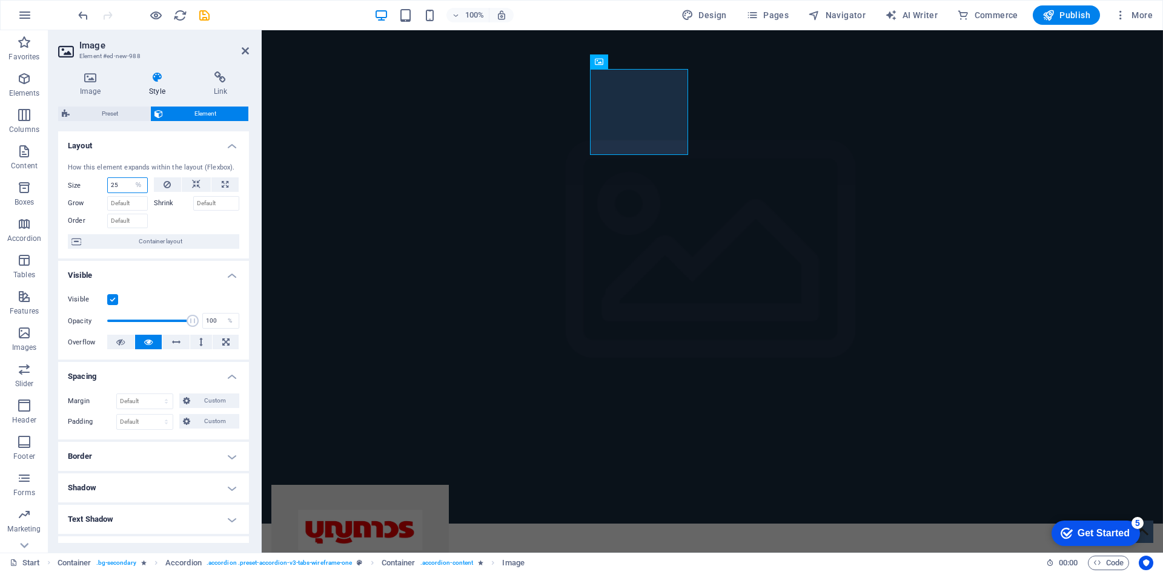
click at [124, 185] on input "25" at bounding box center [127, 185] width 39 height 15
click at [136, 185] on select "Default auto px % 1/1 1/2 1/3 1/4 1/5 1/6 1/7 1/8 1/9 1/10" at bounding box center [138, 185] width 17 height 15
select select "1/6"
click at [130, 178] on select "Default auto px % 1/1 1/2 1/3 1/4 1/5 1/6 1/7 1/8 1/9 1/10" at bounding box center [138, 185] width 17 height 15
type input "16.66"
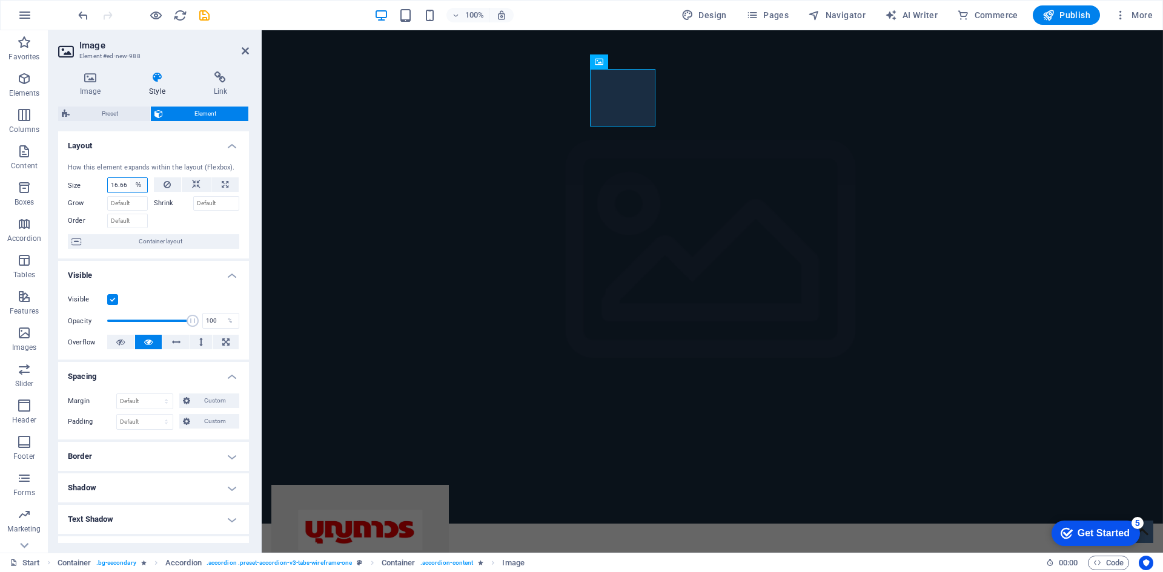
click at [135, 185] on select "Default auto px % 1/1 1/2 1/3 1/4 1/5 1/6 1/7 1/8 1/9 1/10" at bounding box center [138, 185] width 17 height 15
select select "1/9"
click at [130, 178] on select "Default auto px % 1/1 1/2 1/3 1/4 1/5 1/6 1/7 1/8 1/9 1/10" at bounding box center [138, 185] width 17 height 15
type input "11.11"
click at [139, 186] on select "Default auto px % 1/1 1/2 1/3 1/4 1/5 1/6 1/7 1/8 1/9 1/10" at bounding box center [138, 185] width 17 height 15
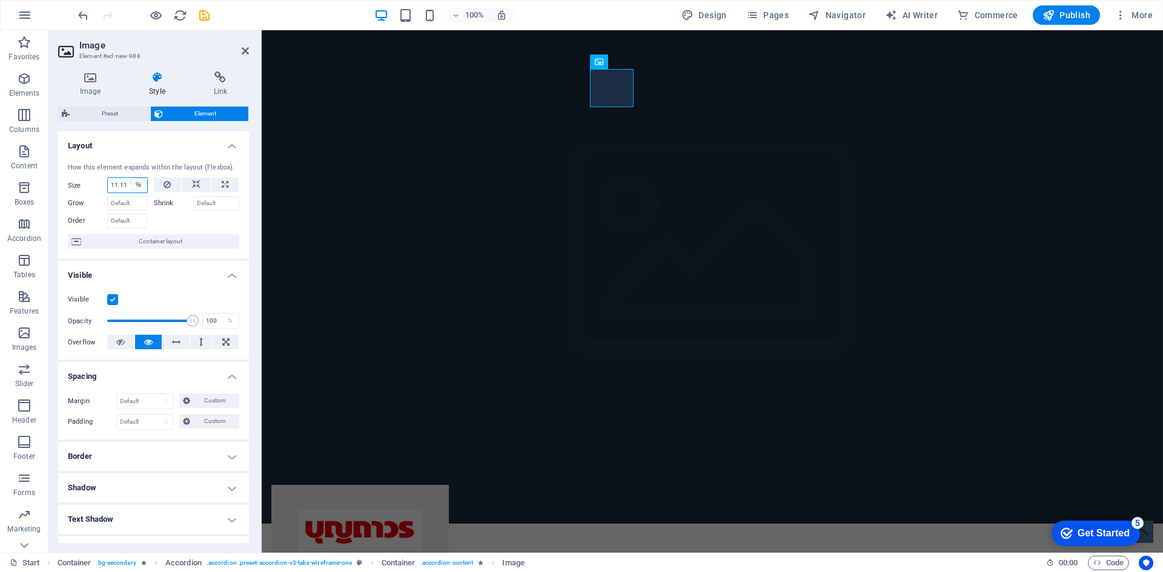
select select "1/10"
click at [130, 178] on select "Default auto px % 1/1 1/2 1/3 1/4 1/5 1/6 1/7 1/8 1/9 1/10" at bounding box center [138, 185] width 17 height 15
type input "10"
select select "%"
click at [219, 187] on button at bounding box center [224, 184] width 27 height 15
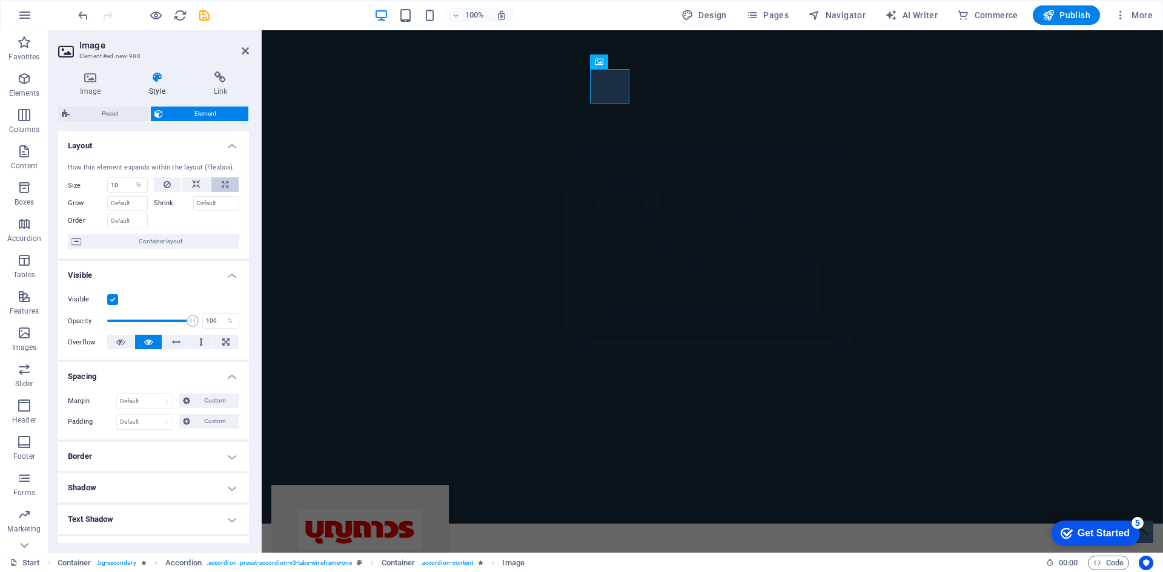
type input "100"
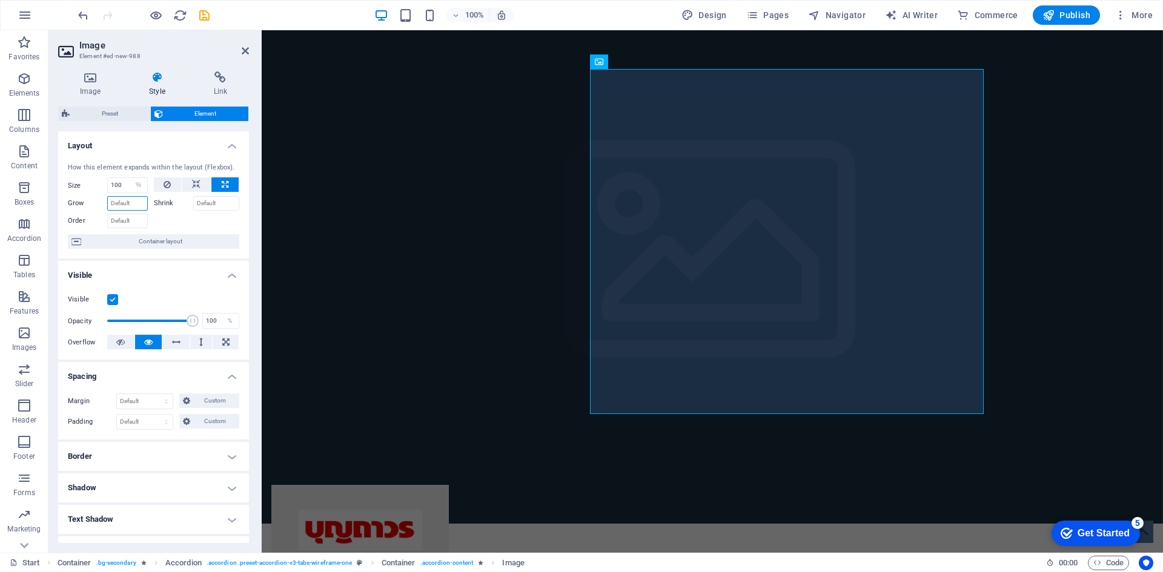
click at [124, 200] on input "Grow" at bounding box center [127, 203] width 41 height 15
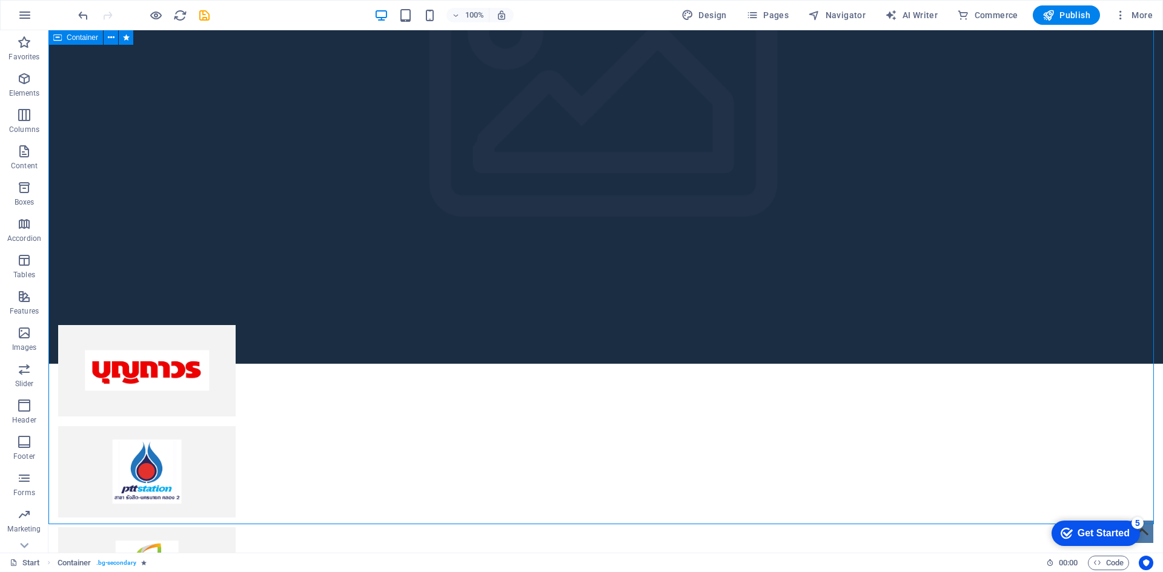
scroll to position [2921, 0]
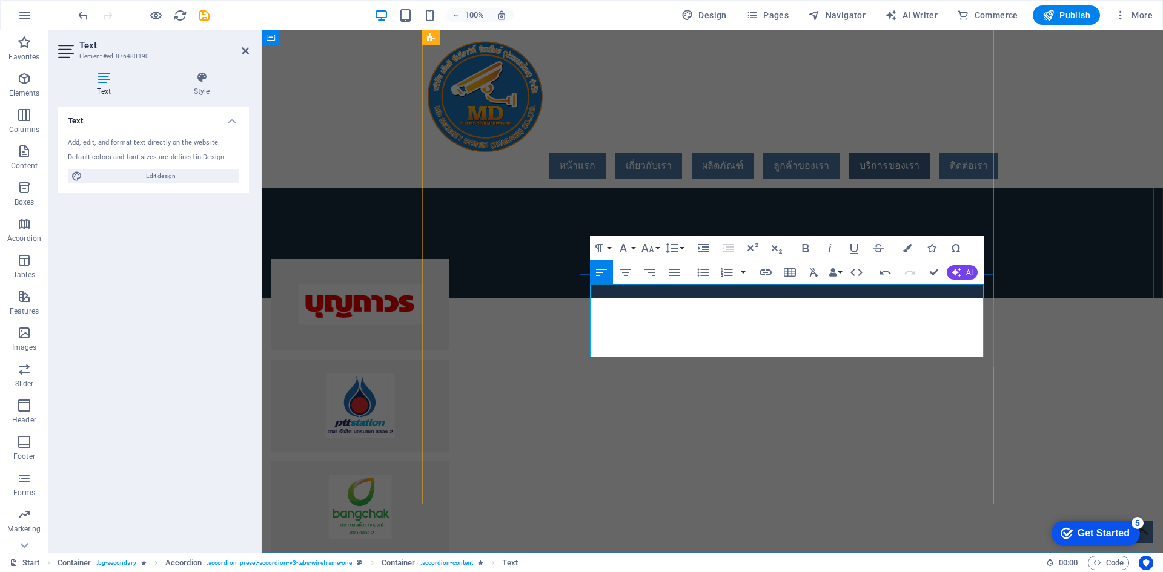
scroll to position [2861, 0]
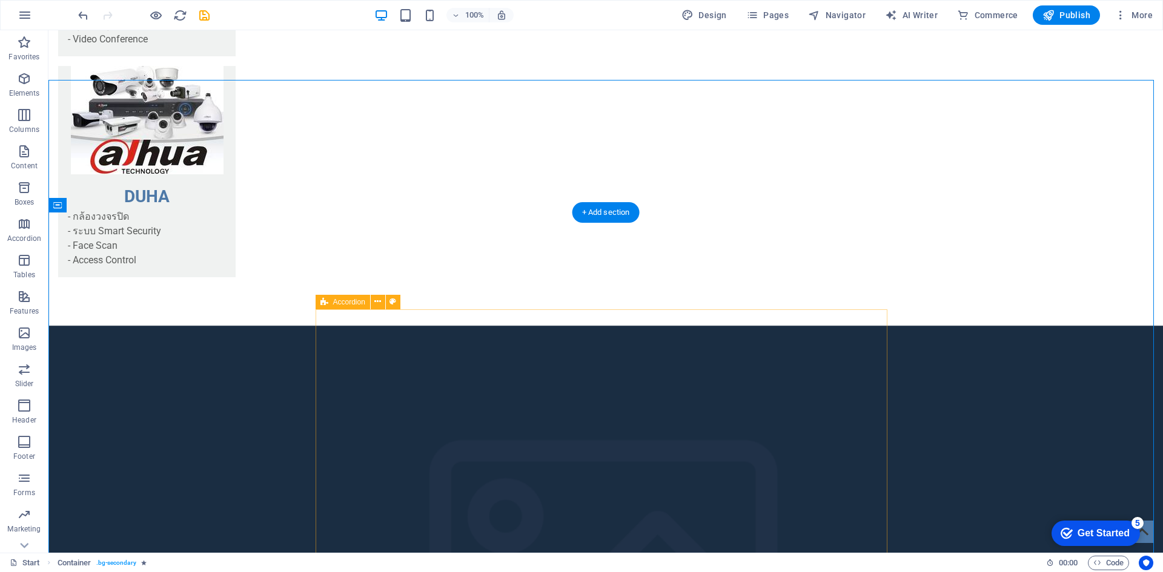
scroll to position [2497, 0]
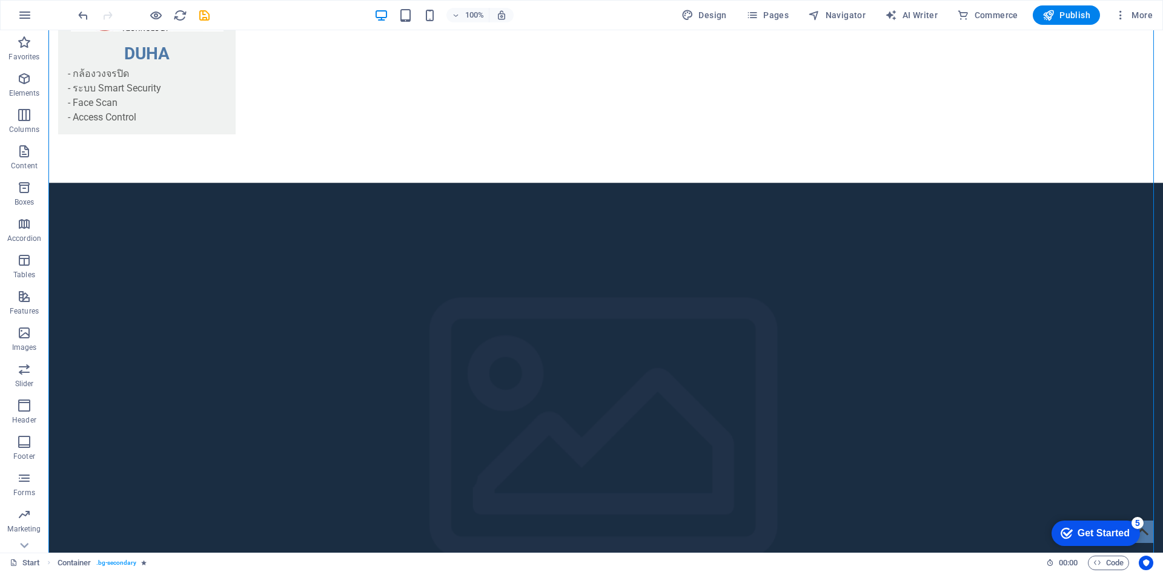
click at [205, 24] on div at bounding box center [144, 14] width 136 height 19
click at [205, 19] on icon "save" at bounding box center [204, 15] width 14 height 14
